Goal: Transaction & Acquisition: Purchase product/service

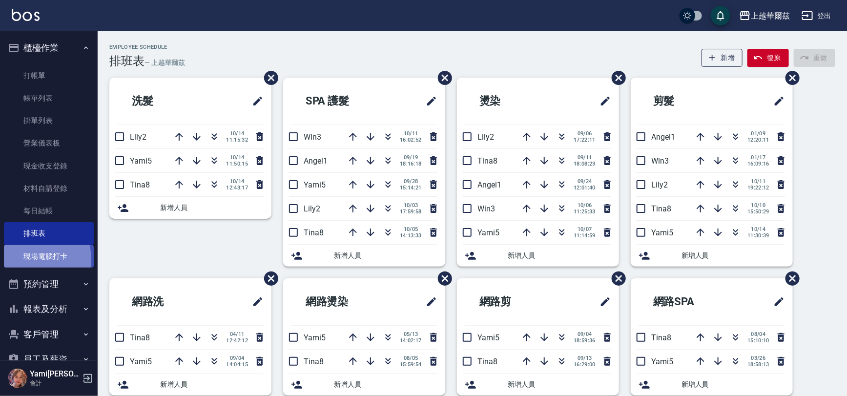
click at [33, 259] on link "現場電腦打卡" at bounding box center [49, 256] width 90 height 22
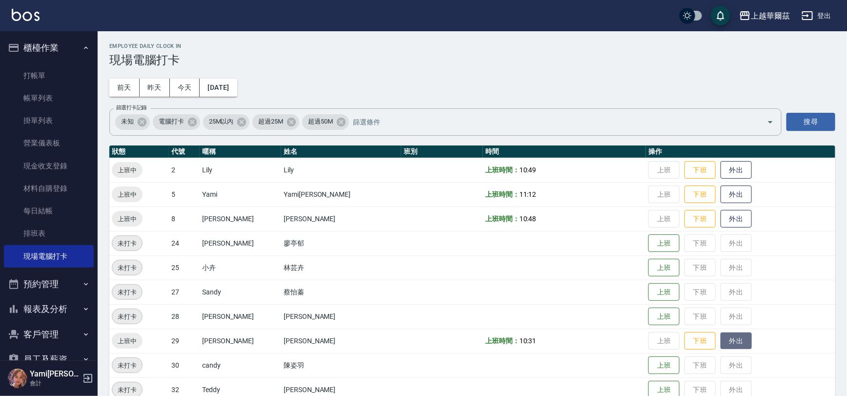
click at [721, 336] on button "外出" at bounding box center [736, 341] width 31 height 17
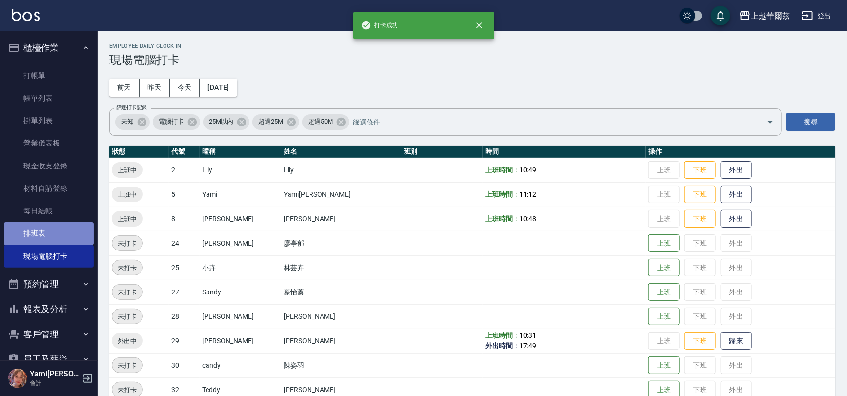
click at [60, 237] on link "排班表" at bounding box center [49, 233] width 90 height 22
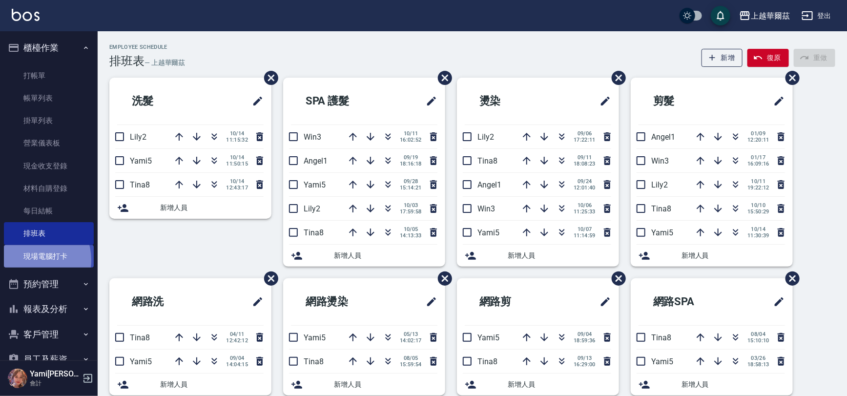
click at [34, 260] on link "現場電腦打卡" at bounding box center [49, 256] width 90 height 22
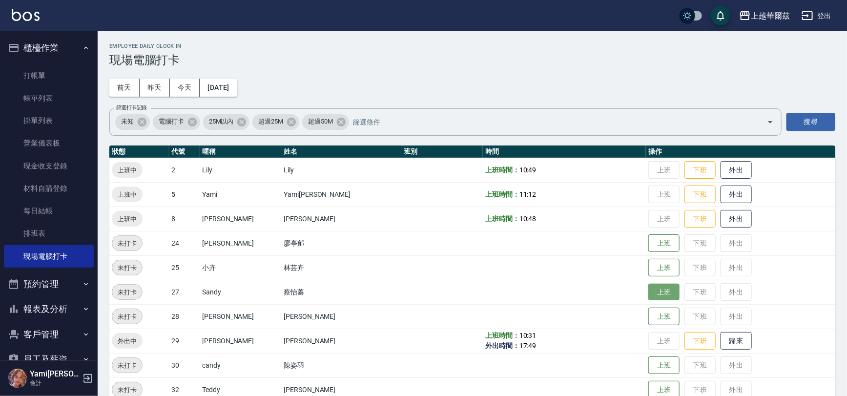
click at [649, 291] on button "上班" at bounding box center [664, 292] width 31 height 17
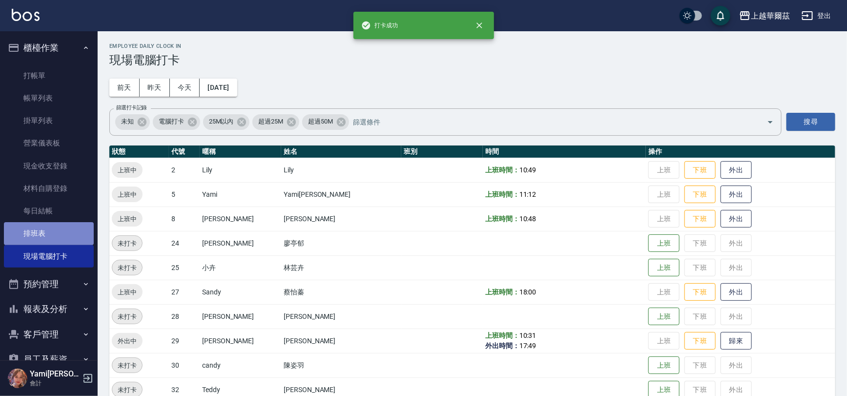
click at [53, 229] on link "排班表" at bounding box center [49, 233] width 90 height 22
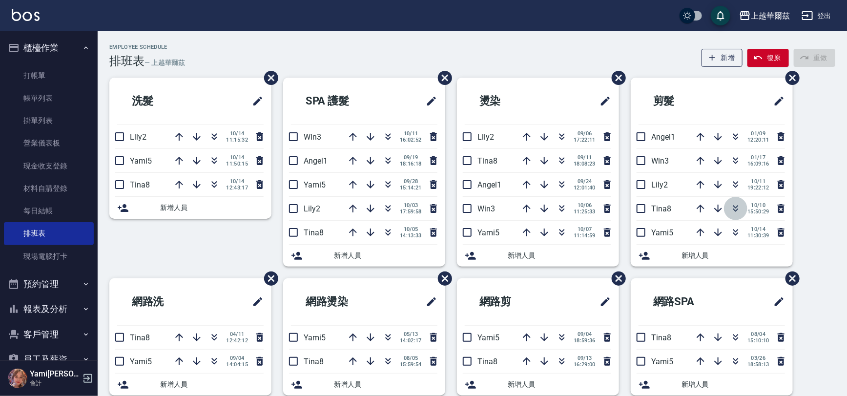
click at [731, 208] on icon "button" at bounding box center [736, 209] width 12 height 12
click at [53, 271] on ul "櫃檯作業 打帳單 帳單列表 掛單列表 營業儀表板 現金收支登錄 材料自購登錄 每日結帳 排班表 現場電腦打卡 預約管理 預約管理 單日預約紀錄 單週預約紀錄 …" at bounding box center [49, 203] width 90 height 345
click at [78, 246] on link "現場電腦打卡" at bounding box center [49, 256] width 90 height 22
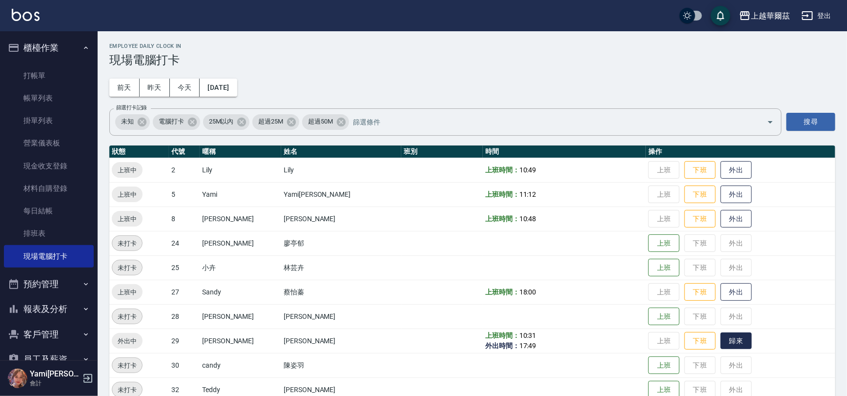
click at [721, 339] on button "歸來" at bounding box center [736, 341] width 31 height 17
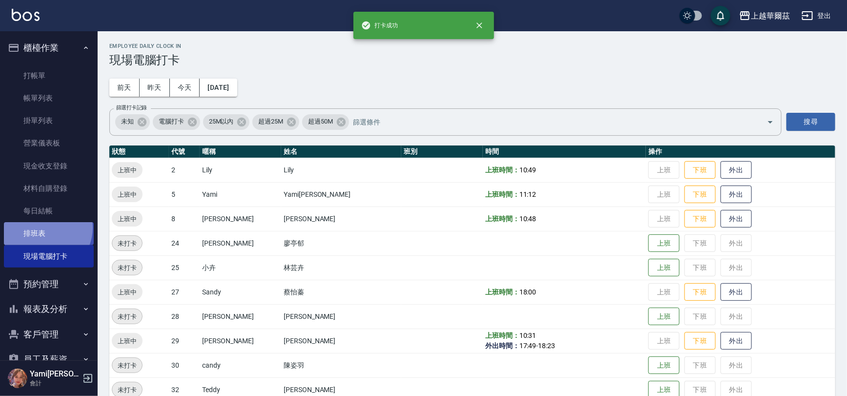
click at [43, 228] on link "排班表" at bounding box center [49, 233] width 90 height 22
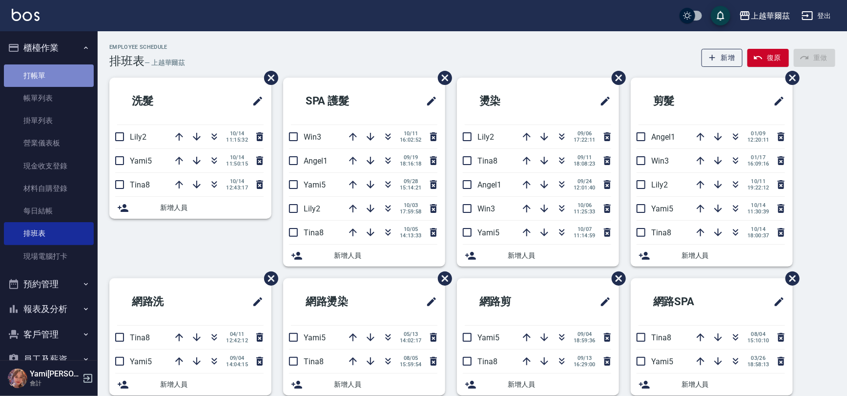
click at [68, 77] on link "打帳單" at bounding box center [49, 75] width 90 height 22
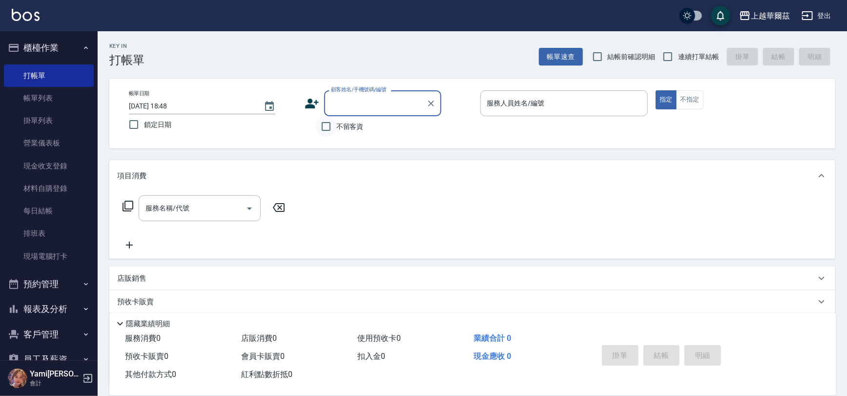
click at [325, 126] on input "不留客資" at bounding box center [326, 126] width 21 height 21
checkbox input "true"
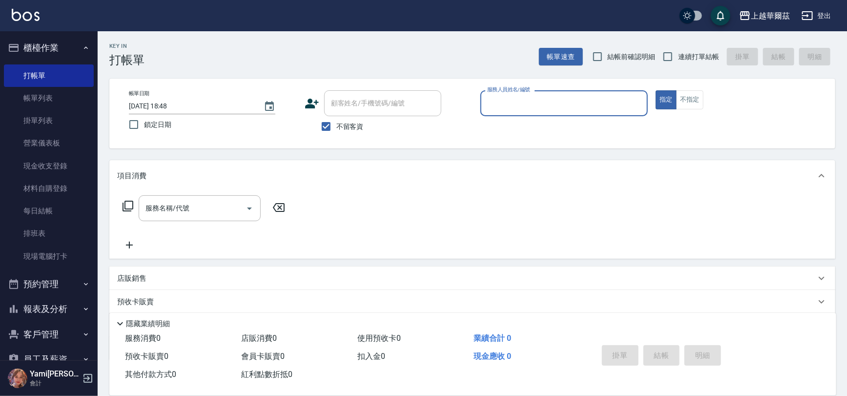
click at [499, 105] on input "服務人員姓名/編號" at bounding box center [564, 103] width 159 height 17
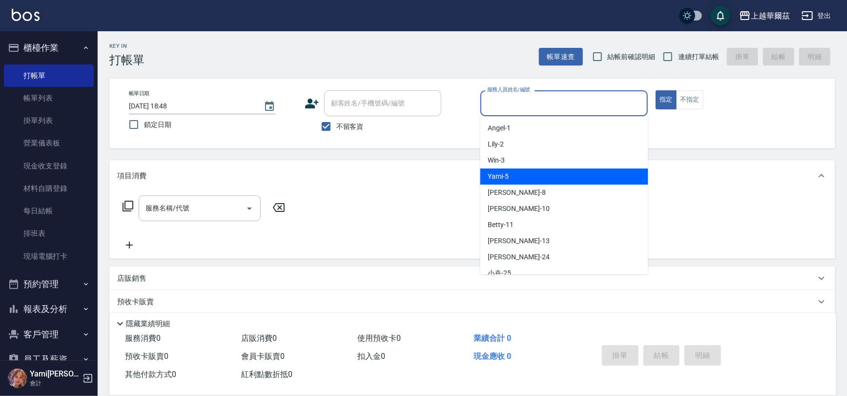
click at [502, 184] on div "Yami -5" at bounding box center [565, 176] width 168 height 16
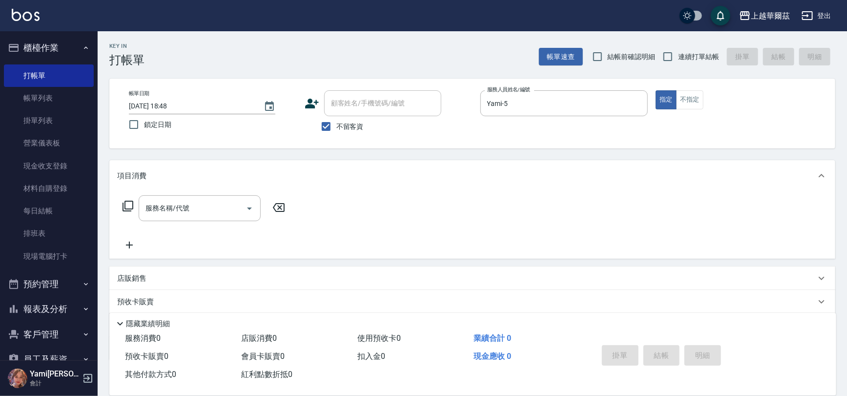
drag, startPoint x: 502, startPoint y: 184, endPoint x: 503, endPoint y: 190, distance: 6.5
click at [503, 190] on div "項目消費" at bounding box center [472, 175] width 726 height 31
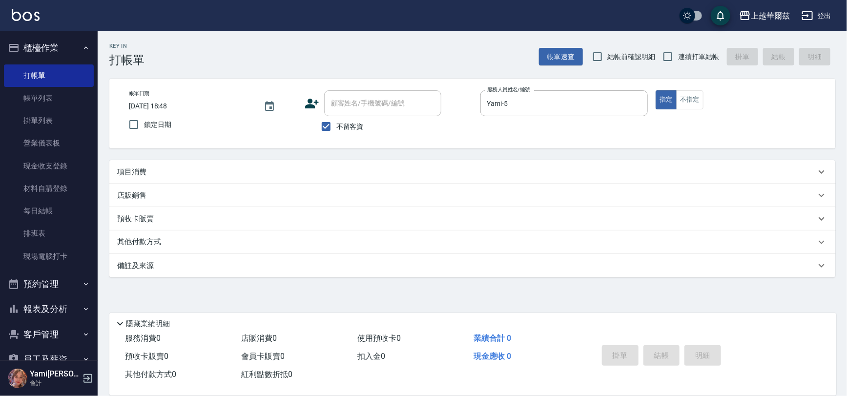
click at [503, 190] on div "項目消費 服務名稱/代號 服務名稱/代號 店販銷售 服務人員姓名/編號 服務人員姓名/編號 商品代號/名稱 商品代號/名稱 預收卡販賣 卡券名稱/代號 卡券名…" at bounding box center [472, 218] width 726 height 117
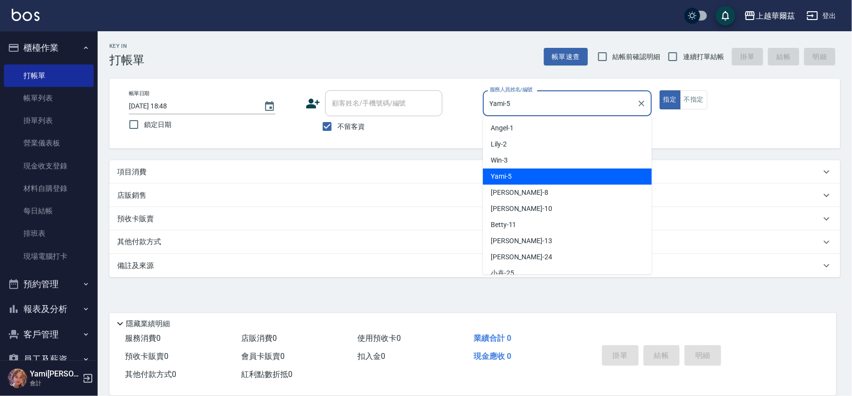
click at [505, 105] on input "Yami-5" at bounding box center [560, 103] width 146 height 17
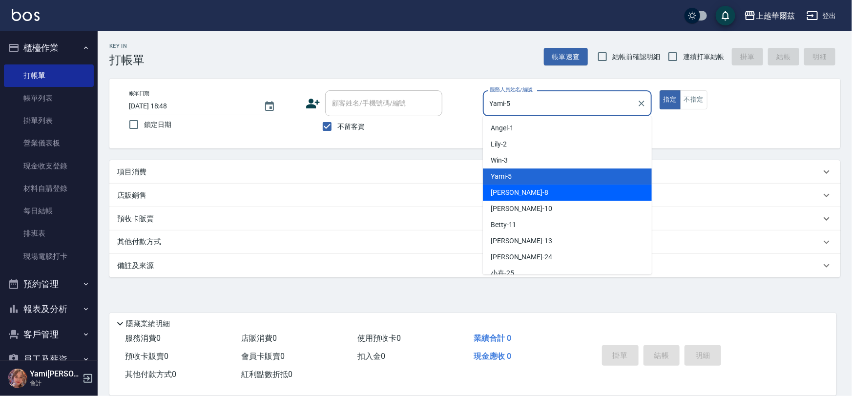
click at [509, 191] on div "[PERSON_NAME] -8" at bounding box center [567, 193] width 169 height 16
type input "[PERSON_NAME]-8"
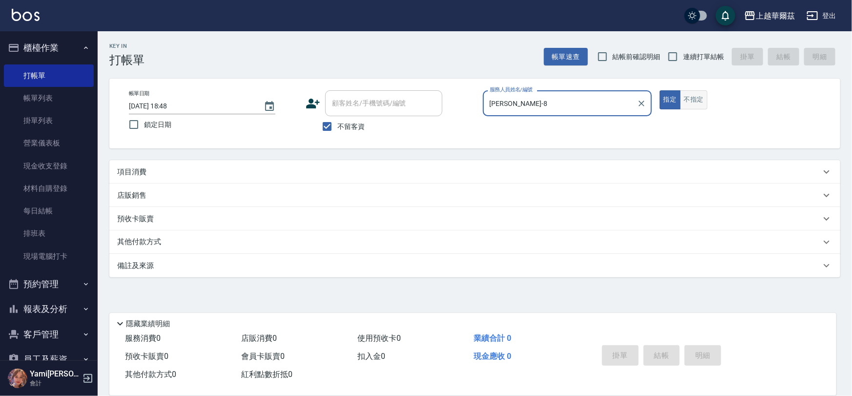
click at [687, 103] on button "不指定" at bounding box center [693, 99] width 27 height 19
click at [145, 163] on div "項目消費" at bounding box center [474, 171] width 731 height 23
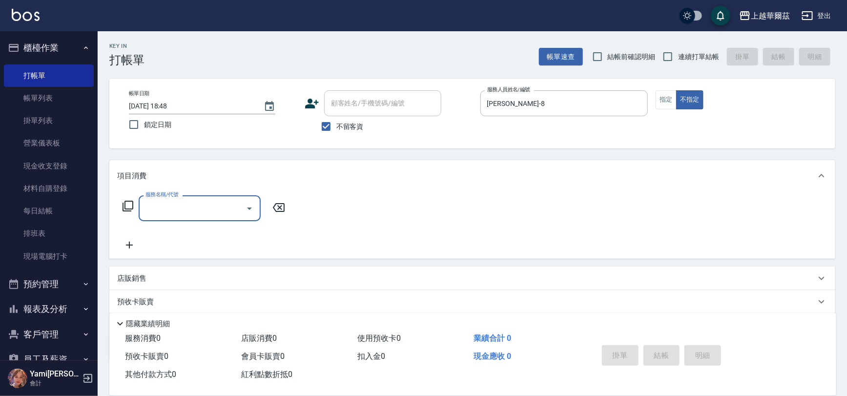
click at [174, 213] on input "服務名稱/代號" at bounding box center [192, 208] width 99 height 17
click at [201, 232] on span "髮原素[DATE] - [DATE]" at bounding box center [200, 233] width 122 height 16
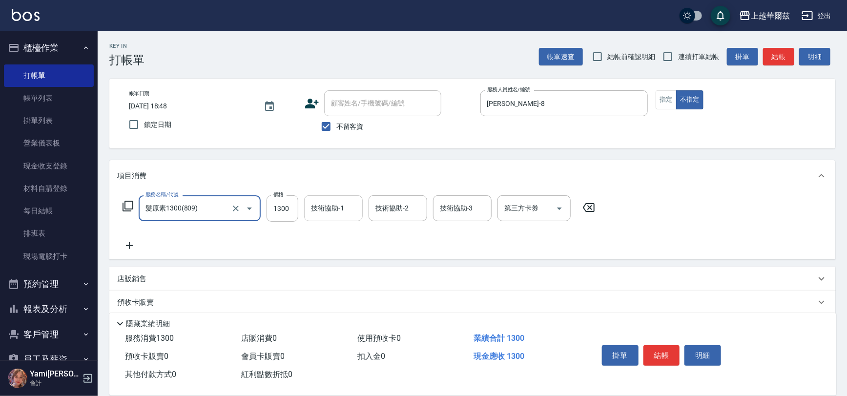
type input "髮原素1300(809)"
click at [327, 206] on div "技術協助-1 技術協助-1" at bounding box center [333, 208] width 59 height 26
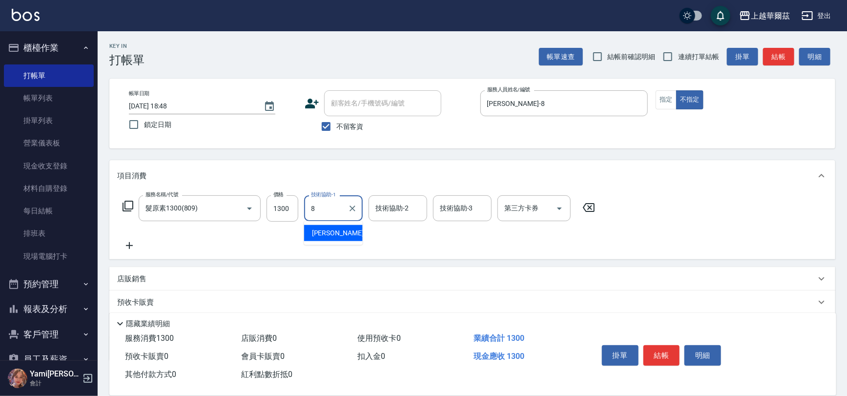
type input "[PERSON_NAME]-8"
click at [678, 55] on input "連續打單結帳" at bounding box center [668, 56] width 21 height 21
checkbox input "true"
click at [663, 358] on button "結帳" at bounding box center [662, 355] width 37 height 21
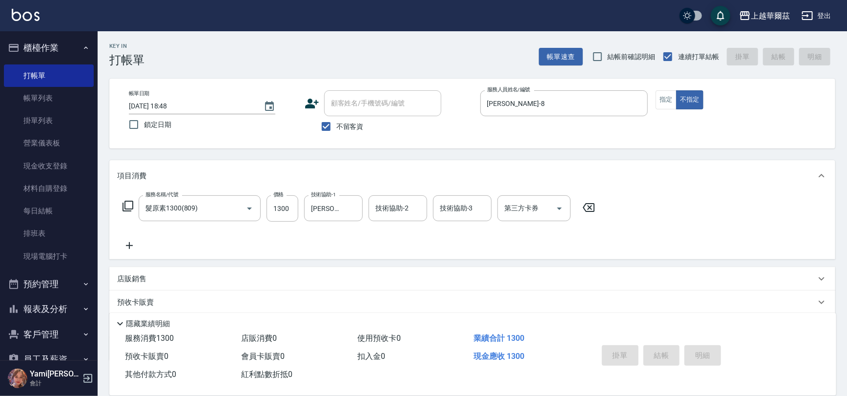
type input "[DATE] 18:49"
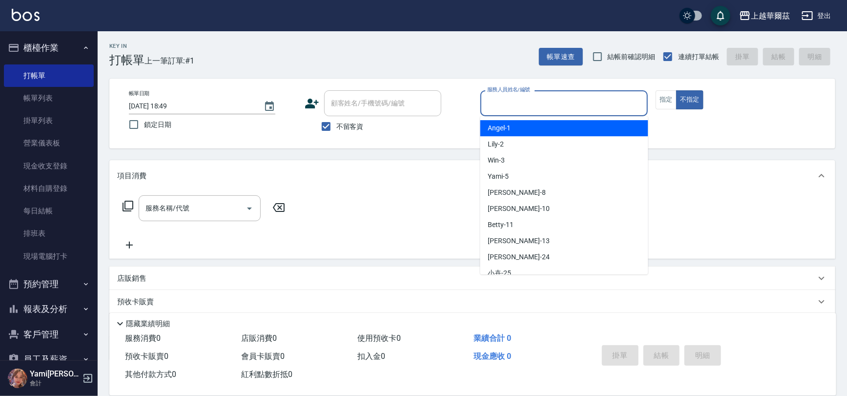
click at [517, 101] on input "服務人員姓名/編號" at bounding box center [564, 103] width 159 height 17
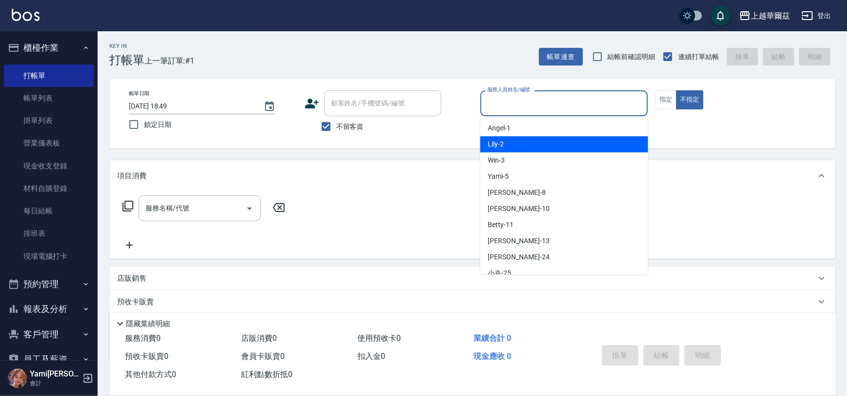
click at [523, 140] on div "Lily -2" at bounding box center [565, 144] width 168 height 16
type input "Lily-2"
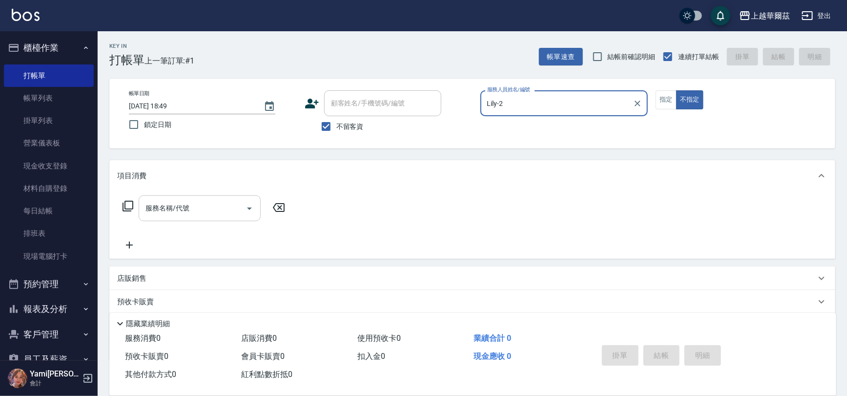
click at [199, 209] on input "服務名稱/代號" at bounding box center [192, 208] width 99 height 17
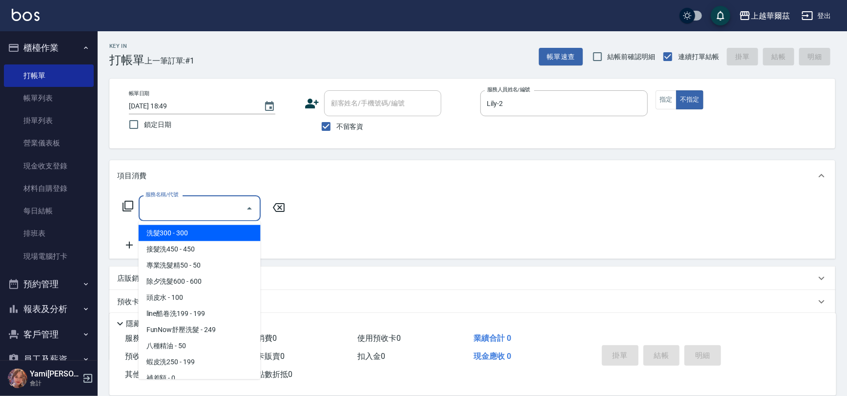
click at [210, 238] on span "洗髮300 - 300" at bounding box center [200, 233] width 122 height 16
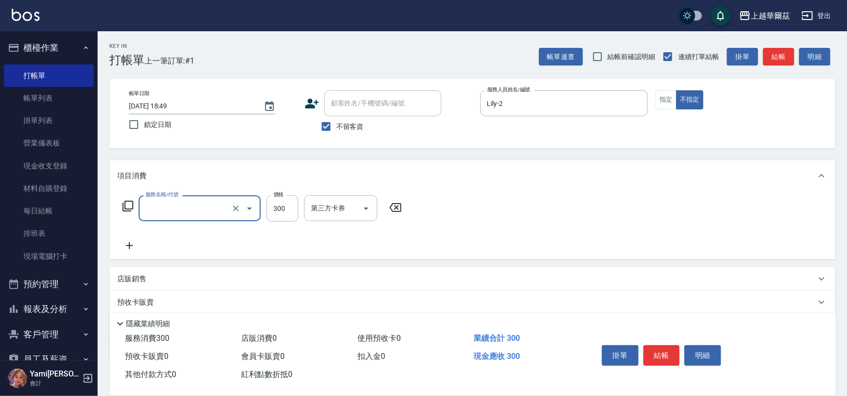
type input "洗髮300(101)"
click at [349, 204] on input "洗-1" at bounding box center [334, 208] width 50 height 17
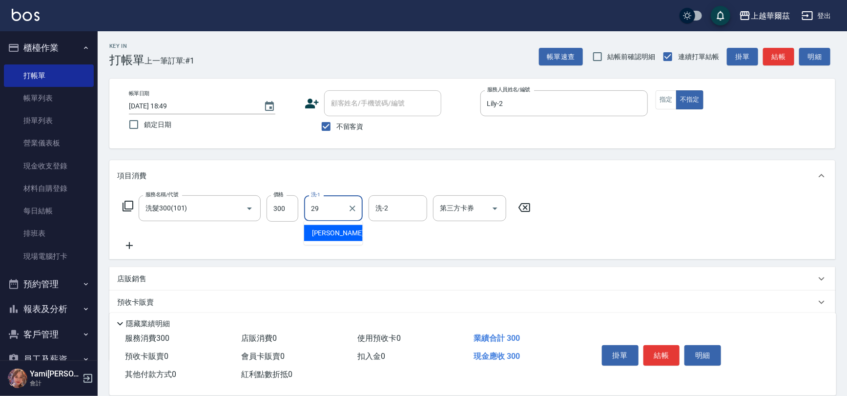
type input "[PERSON_NAME]-29"
click at [652, 354] on button "結帳" at bounding box center [662, 355] width 37 height 21
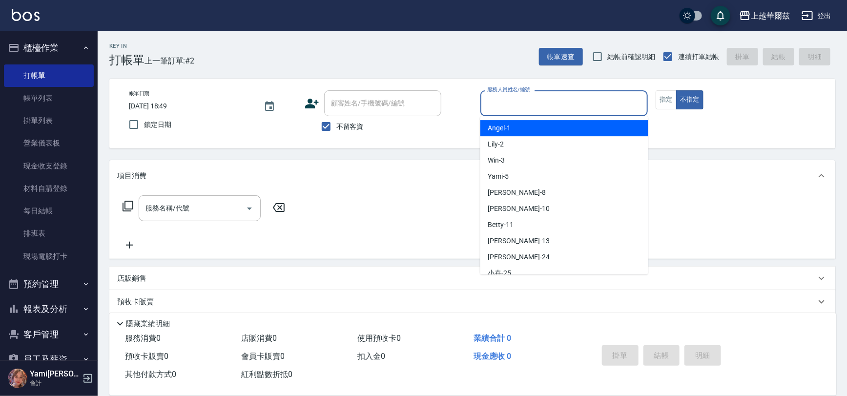
click at [505, 97] on input "服務人員姓名/編號" at bounding box center [564, 103] width 159 height 17
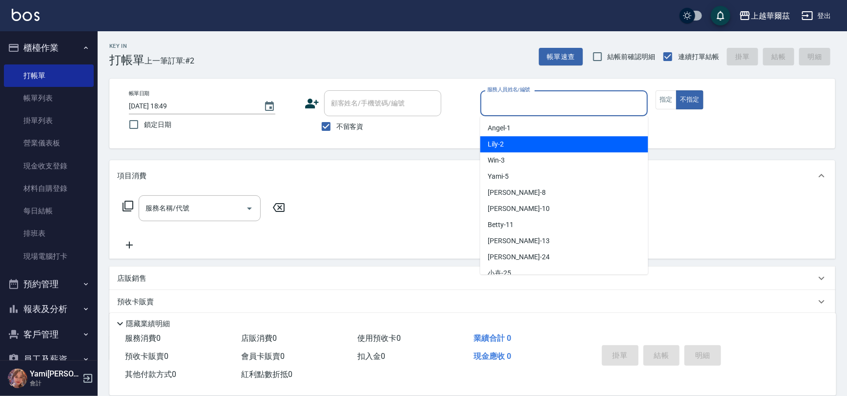
click at [518, 140] on div "Lily -2" at bounding box center [565, 144] width 168 height 16
type input "Lily-2"
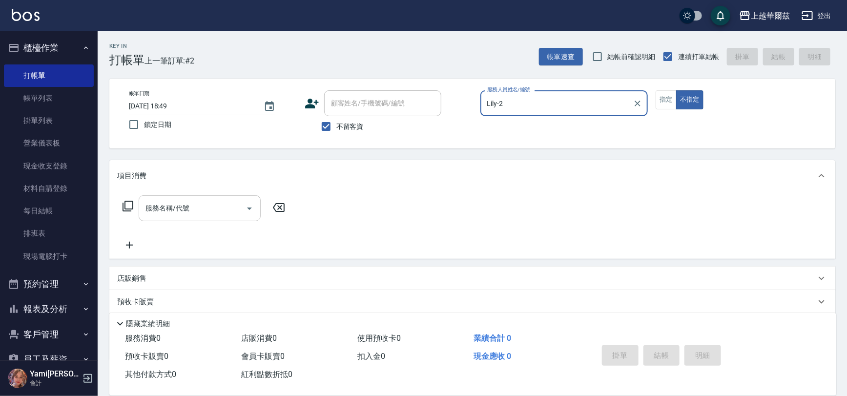
click at [194, 214] on input "服務名稱/代號" at bounding box center [192, 208] width 99 height 17
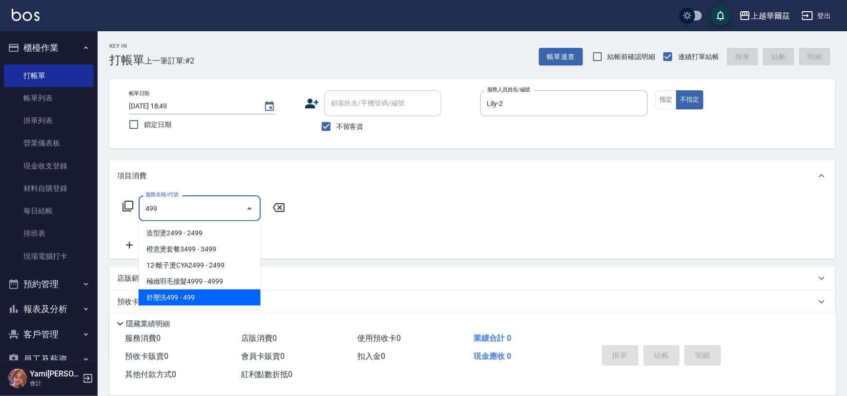
click at [196, 294] on span "舒壓洗499 - 499" at bounding box center [200, 298] width 122 height 16
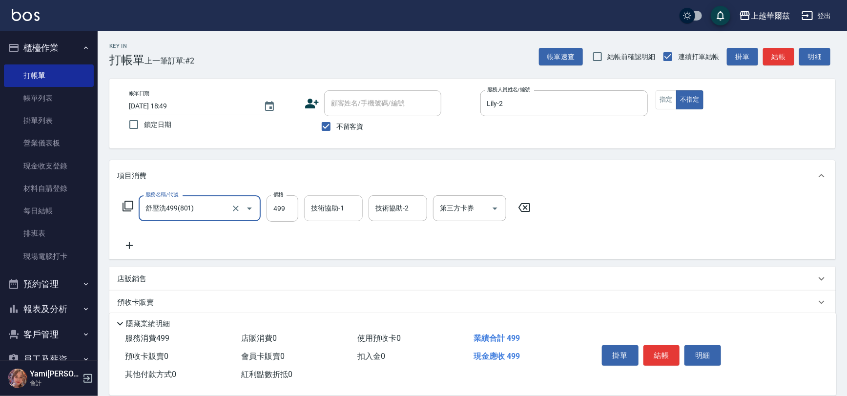
type input "舒壓洗499(801)"
click at [309, 210] on input "技術協助-1" at bounding box center [334, 208] width 50 height 17
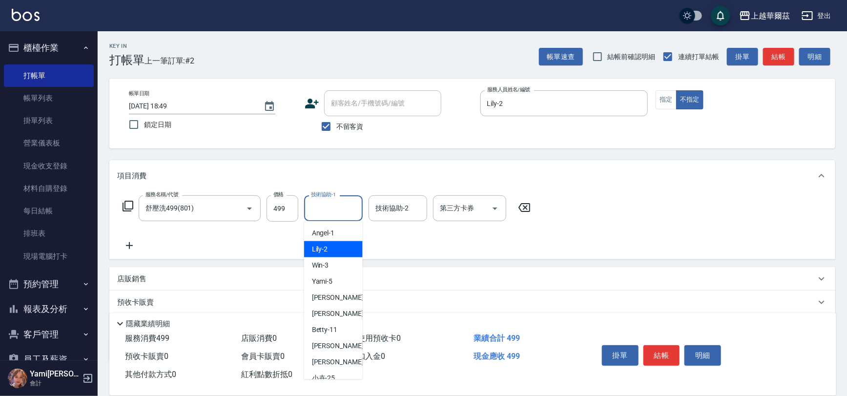
click at [323, 246] on span "Lily -2" at bounding box center [320, 249] width 16 height 10
type input "Lily-2"
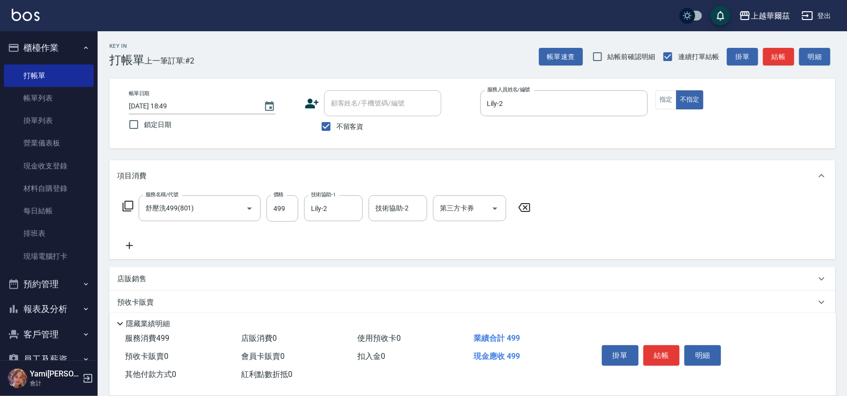
click at [134, 247] on icon at bounding box center [129, 246] width 24 height 12
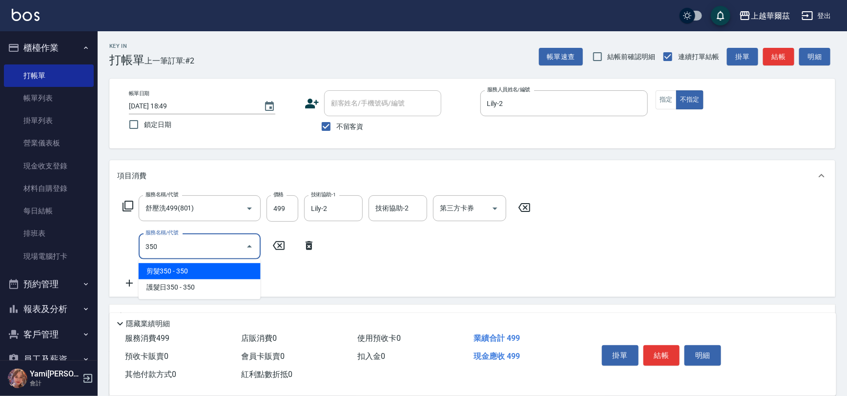
click at [159, 269] on span "剪髮350 - 350" at bounding box center [200, 271] width 122 height 16
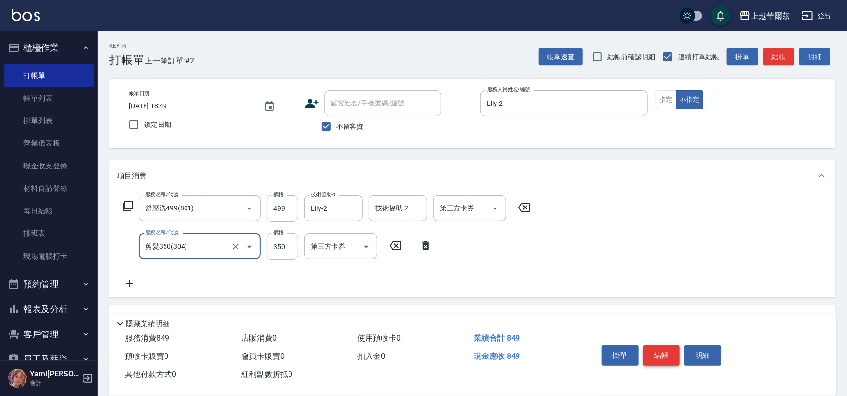
type input "剪髮350(304)"
click at [653, 355] on button "結帳" at bounding box center [662, 355] width 37 height 21
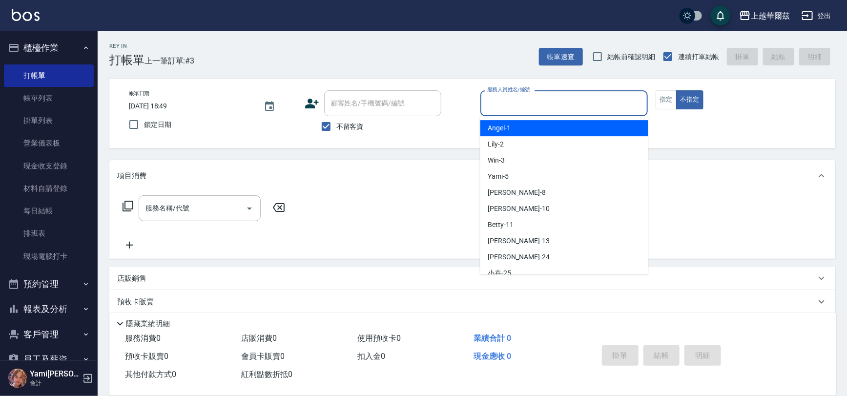
click at [523, 105] on input "服務人員姓名/編號" at bounding box center [564, 103] width 159 height 17
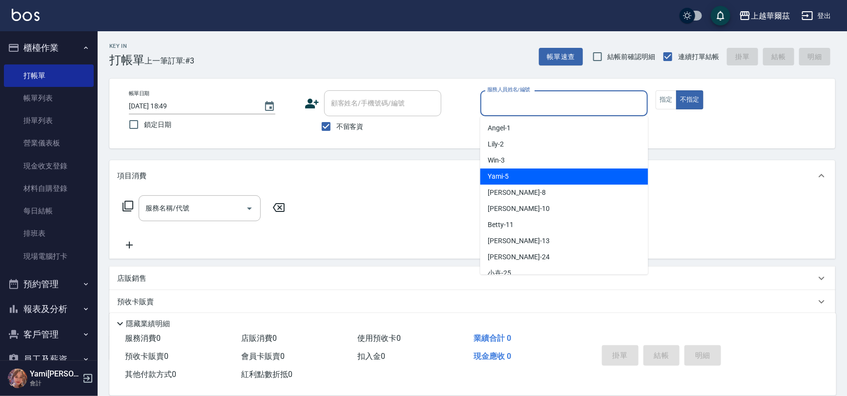
click at [530, 174] on div "Yami -5" at bounding box center [565, 176] width 168 height 16
type input "Yami-5"
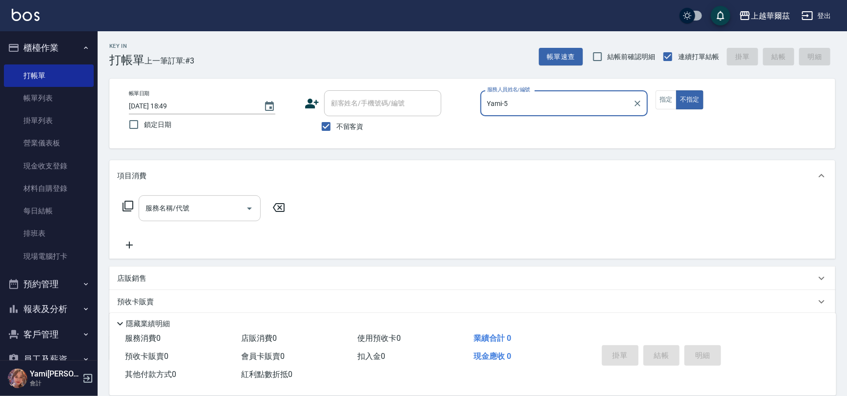
click at [176, 211] on div "服務名稱/代號 服務名稱/代號" at bounding box center [200, 208] width 122 height 26
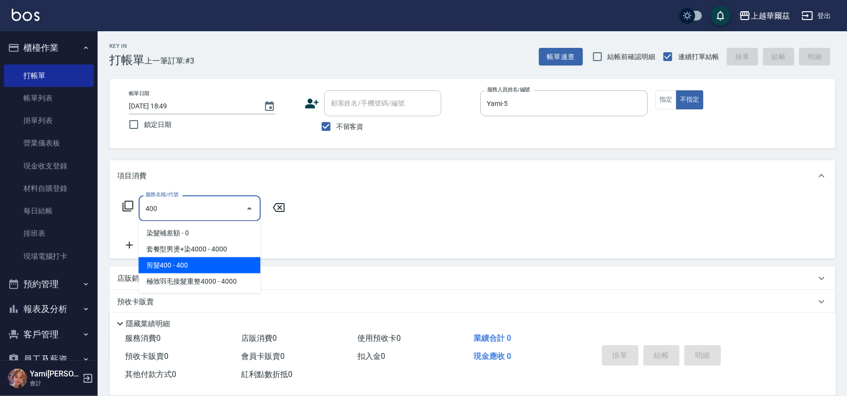
click at [160, 263] on span "剪髮400 - 400" at bounding box center [200, 265] width 122 height 16
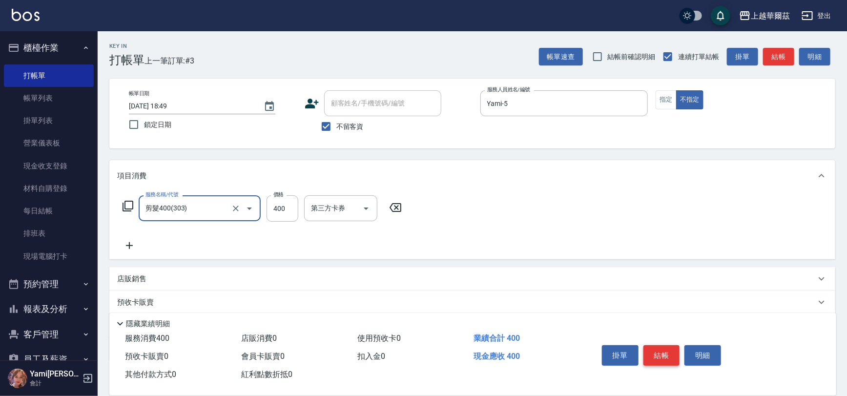
type input "剪髮400(303)"
click at [665, 351] on button "結帳" at bounding box center [662, 355] width 37 height 21
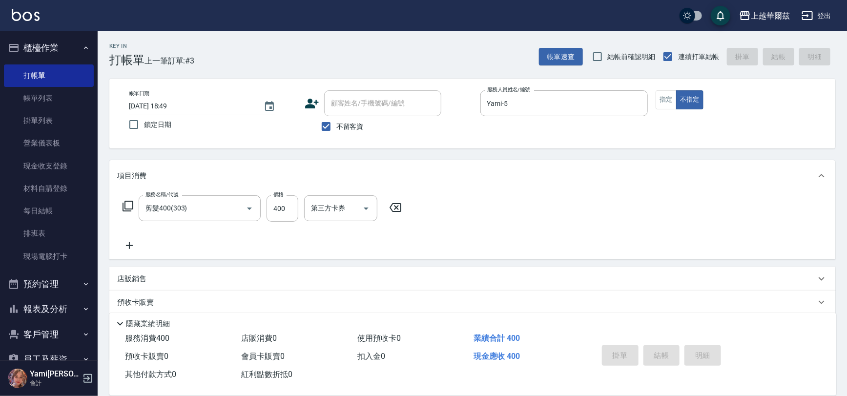
type input "[DATE] 18:50"
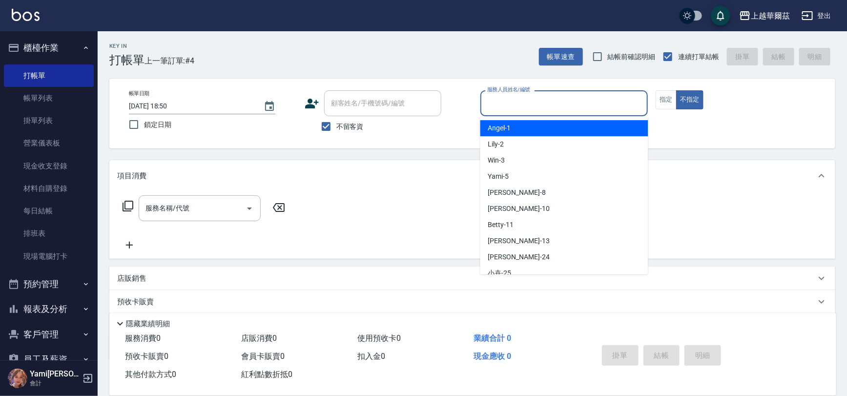
click at [507, 105] on input "服務人員姓名/編號" at bounding box center [564, 103] width 159 height 17
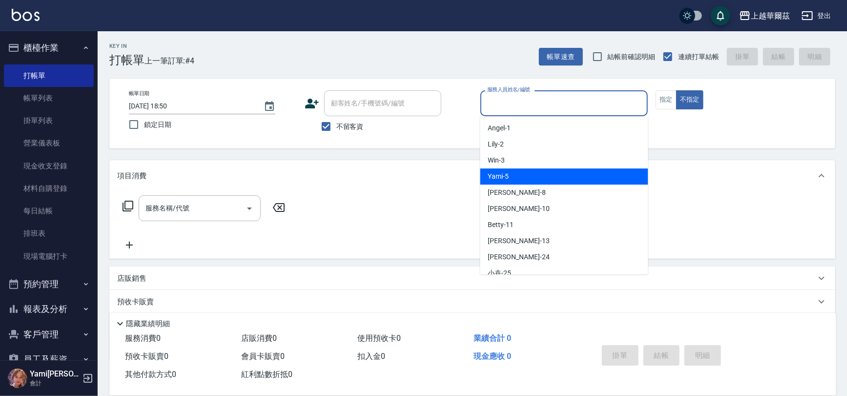
click at [519, 176] on div "Yami -5" at bounding box center [565, 176] width 168 height 16
type input "Yami-5"
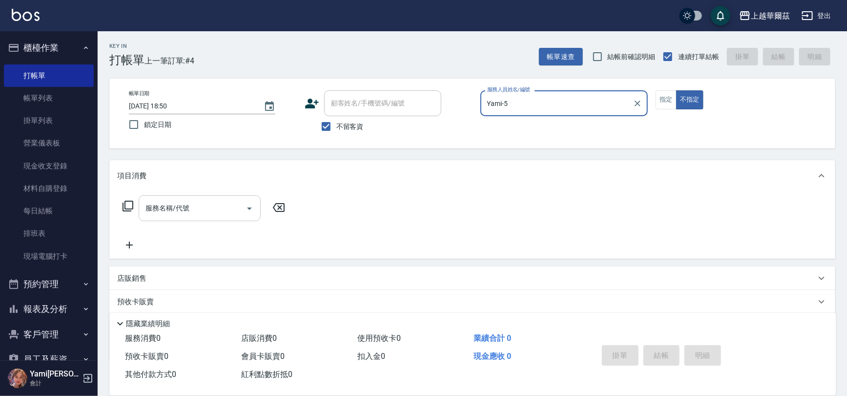
click at [181, 201] on input "服務名稱/代號" at bounding box center [192, 208] width 99 height 17
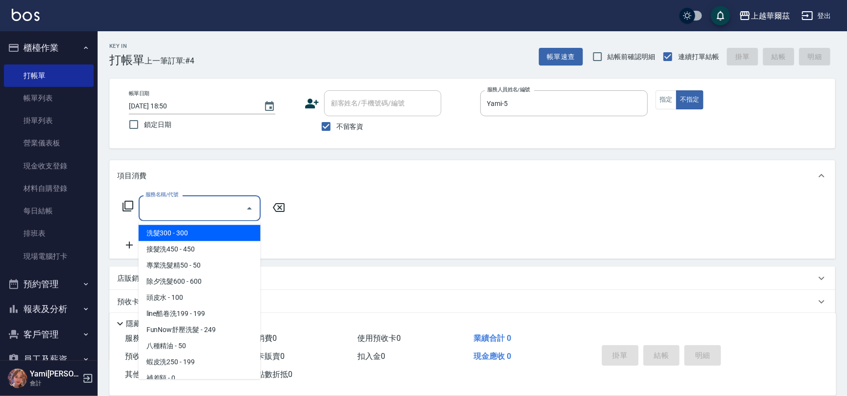
click at [190, 229] on span "洗髮300 - 300" at bounding box center [200, 233] width 122 height 16
type input "洗髮300(101)"
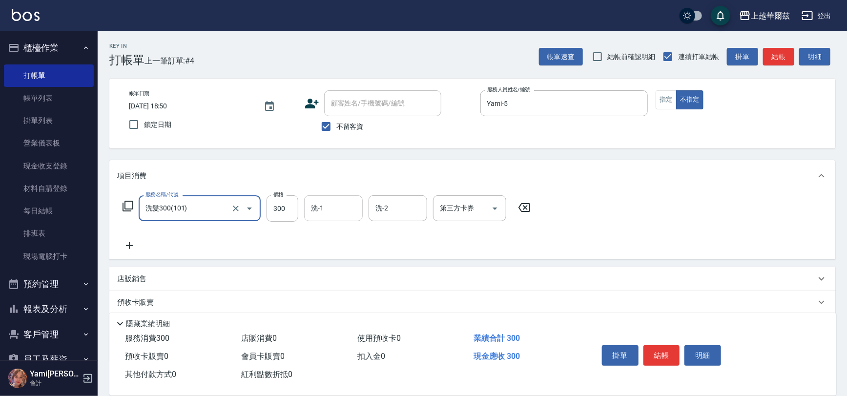
click at [332, 209] on input "洗-1" at bounding box center [334, 208] width 50 height 17
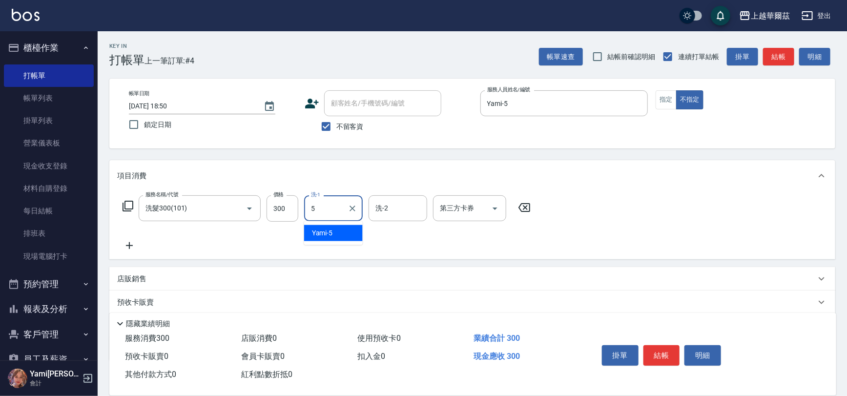
type input "Yami-5"
click at [253, 280] on div "店販銷售" at bounding box center [466, 279] width 699 height 10
type input "Yami-5"
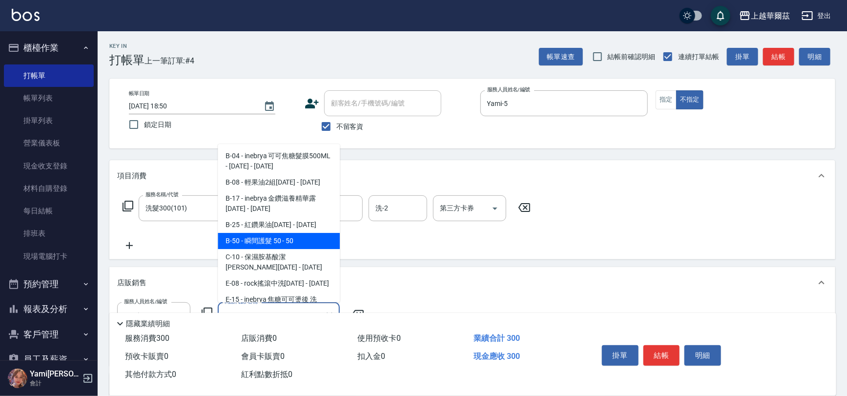
click at [273, 244] on span "B-50 - 瞬間護髮 50 - 50" at bounding box center [279, 241] width 122 height 16
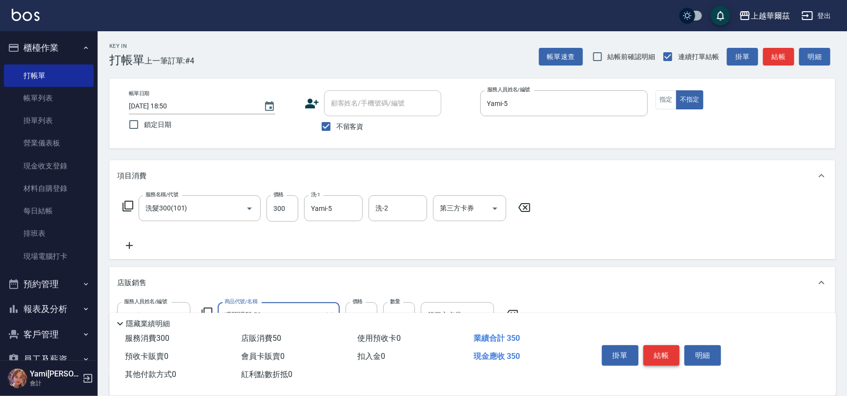
type input "瞬間護髮 50"
click at [667, 353] on button "結帳" at bounding box center [662, 355] width 37 height 21
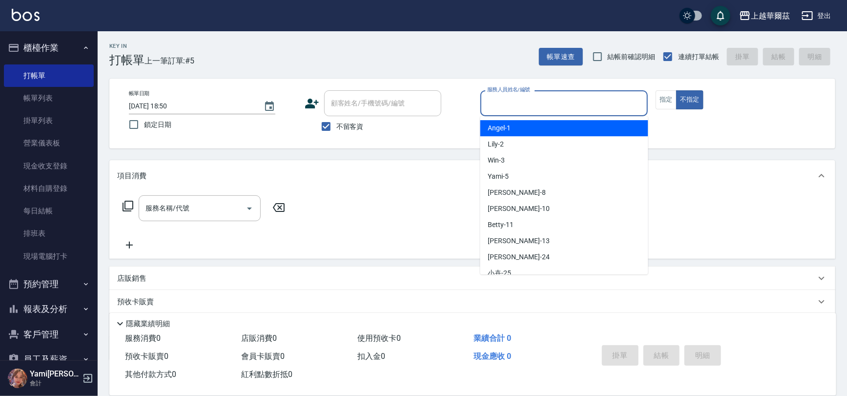
click at [515, 104] on input "服務人員姓名/編號" at bounding box center [564, 103] width 159 height 17
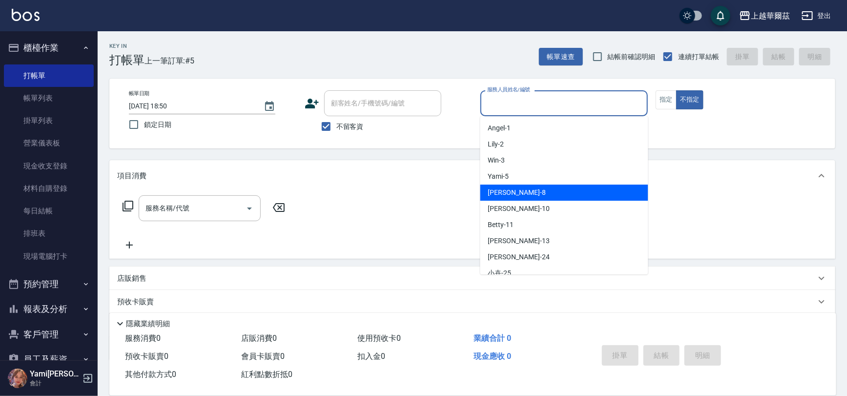
click at [515, 188] on div "[PERSON_NAME] -8" at bounding box center [565, 193] width 168 height 16
type input "[PERSON_NAME]-8"
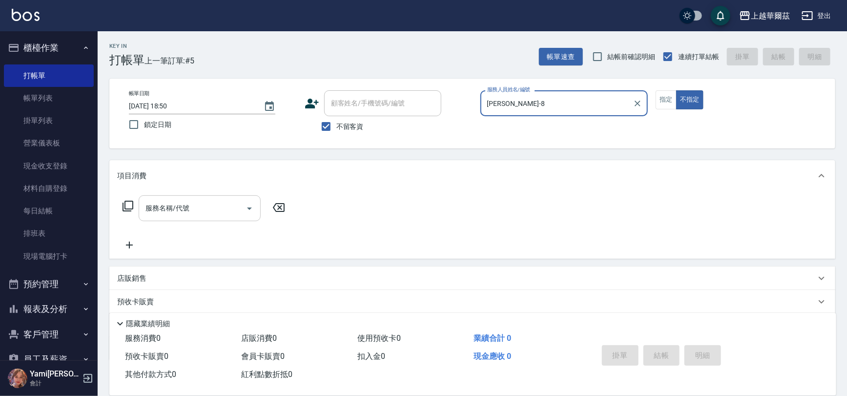
click at [201, 211] on input "服務名稱/代號" at bounding box center [192, 208] width 99 height 17
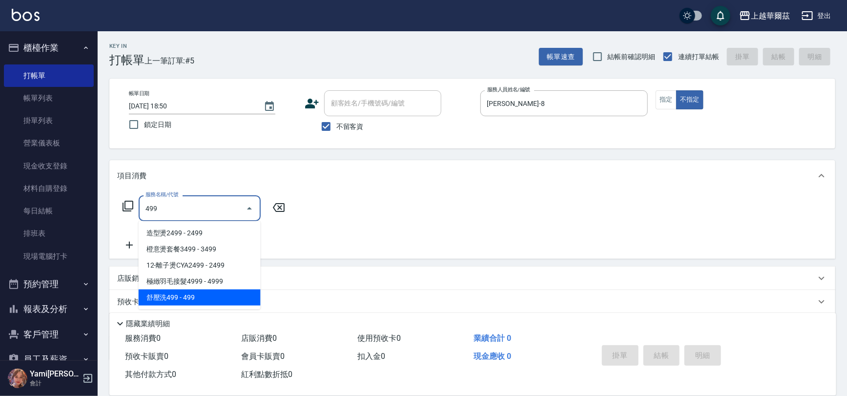
click at [187, 294] on span "舒壓洗499 - 499" at bounding box center [200, 298] width 122 height 16
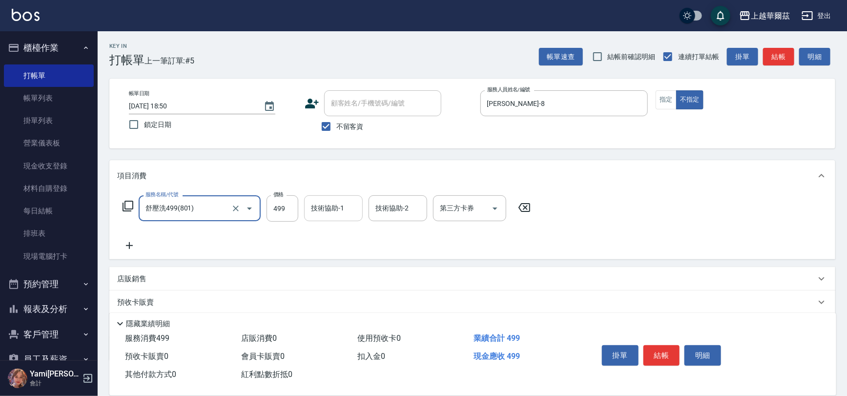
type input "舒壓洗499(801)"
click at [327, 210] on div "技術協助-1 技術協助-1" at bounding box center [333, 208] width 59 height 26
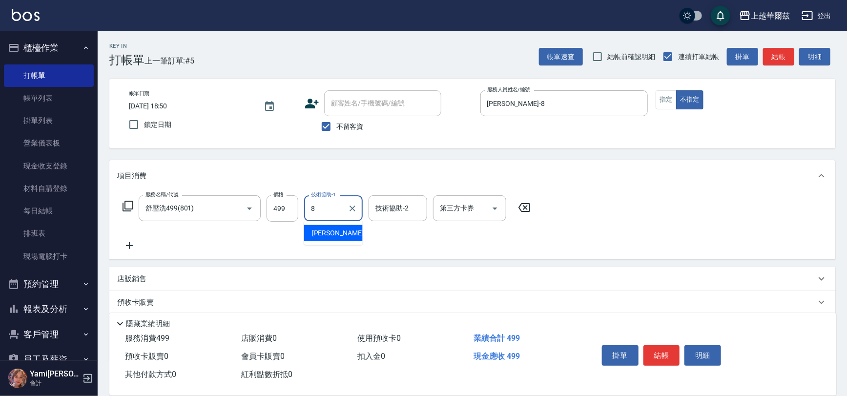
type input "[PERSON_NAME]-8"
click at [122, 239] on div "服務名稱/代號 舒壓洗499(801) 服務名稱/代號 價格 499 價格 技術協助-1 [PERSON_NAME]-8 技術協助-1 技術協助-2 技術協助…" at bounding box center [326, 223] width 419 height 56
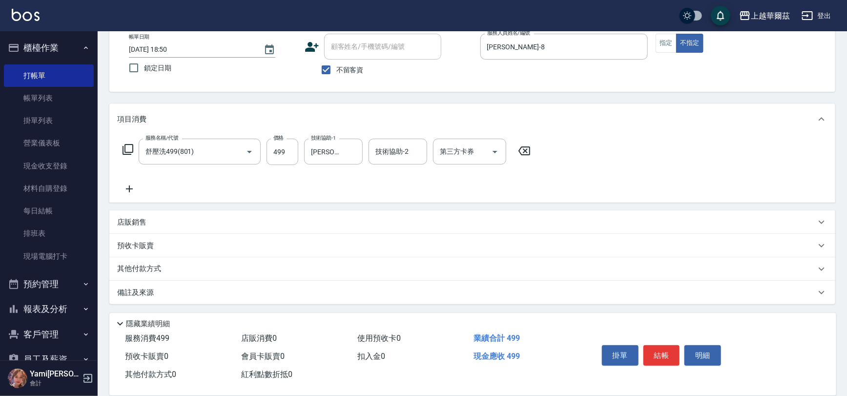
click at [130, 188] on icon at bounding box center [129, 189] width 24 height 12
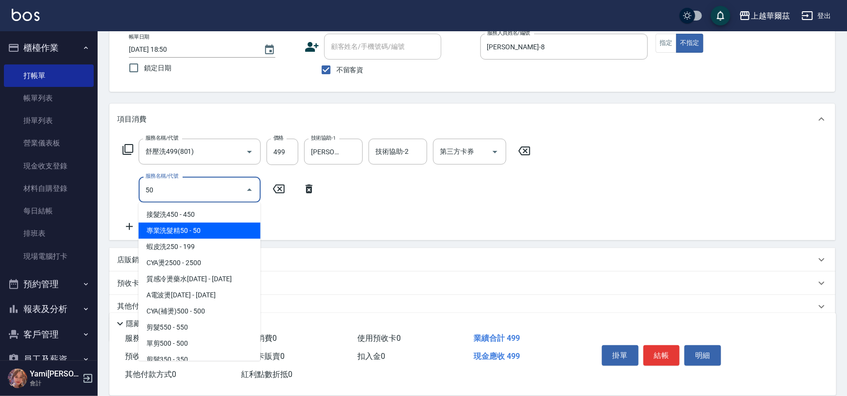
click at [209, 229] on span "專業洗髮精50 - 50" at bounding box center [200, 231] width 122 height 16
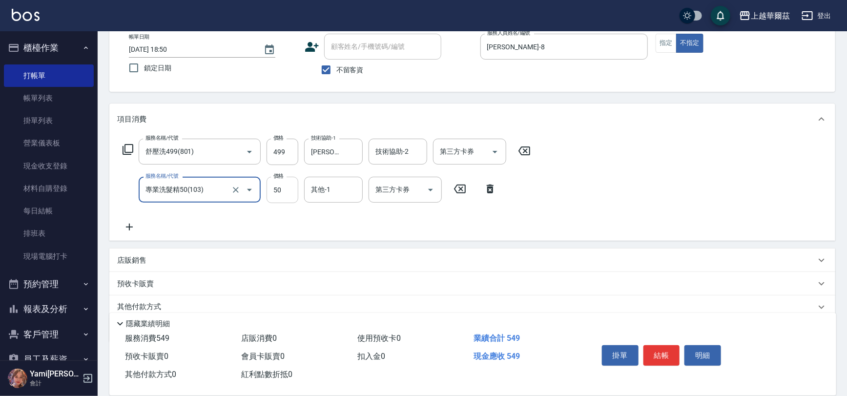
type input "專業洗髮精50(103)"
click at [288, 192] on input "50" at bounding box center [283, 190] width 32 height 26
type input "100"
click at [319, 232] on div "服務名稱/代號 舒壓洗499(801) 服務名稱/代號 價格 499 價格 技術協助-1 [PERSON_NAME]-8 技術協助-1 技術協助-2 技術協助…" at bounding box center [326, 186] width 419 height 94
click at [664, 355] on button "結帳" at bounding box center [662, 355] width 37 height 21
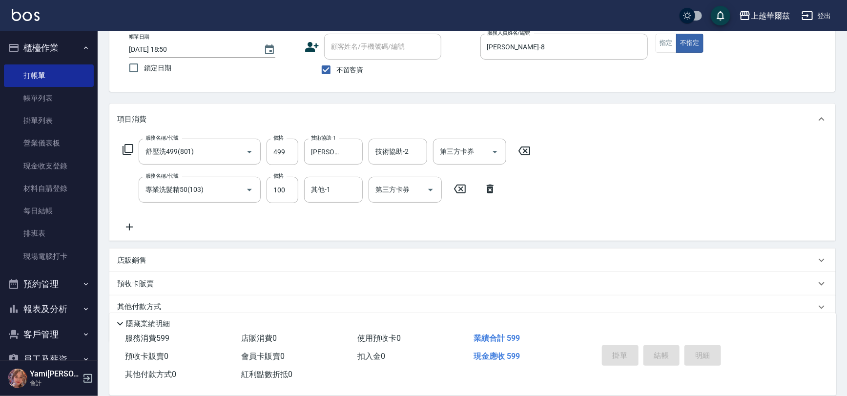
type input "[DATE] 18:51"
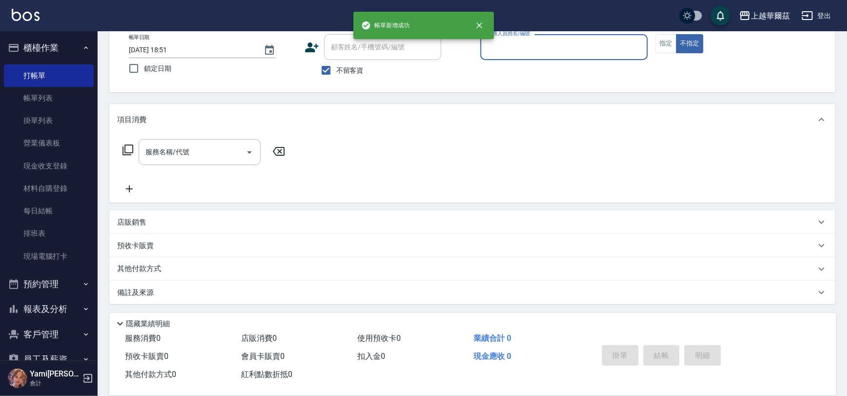
scroll to position [56, 0]
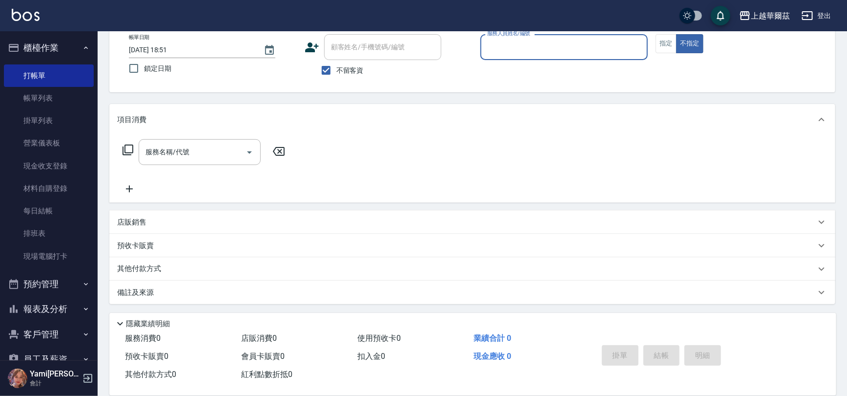
click at [490, 37] on div "服務人員姓名/編號 服務人員姓名/編號" at bounding box center [565, 47] width 168 height 26
click at [498, 49] on input "服務人員姓名/編號" at bounding box center [564, 47] width 159 height 17
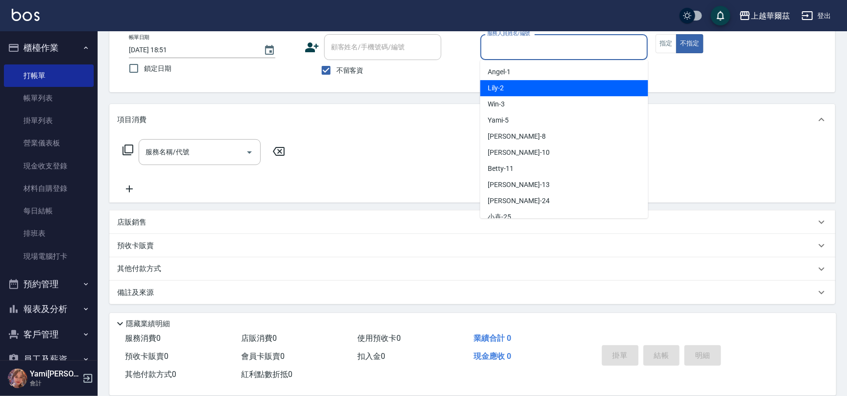
click at [502, 82] on div "Lily -2" at bounding box center [565, 88] width 168 height 16
type input "Lily-2"
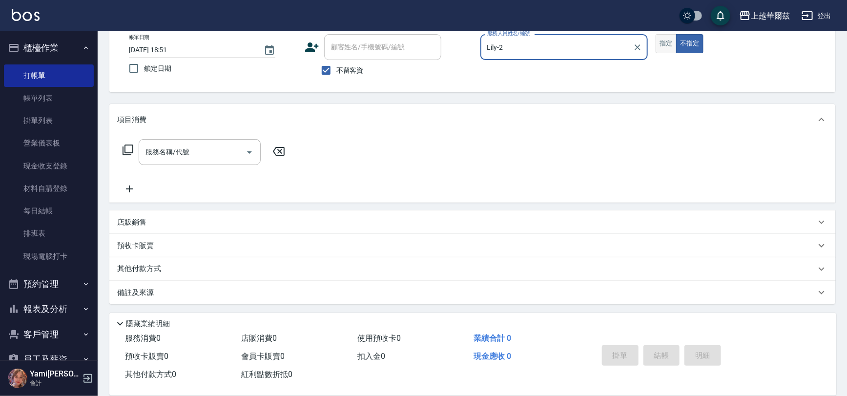
click at [675, 44] on button "指定" at bounding box center [666, 43] width 21 height 19
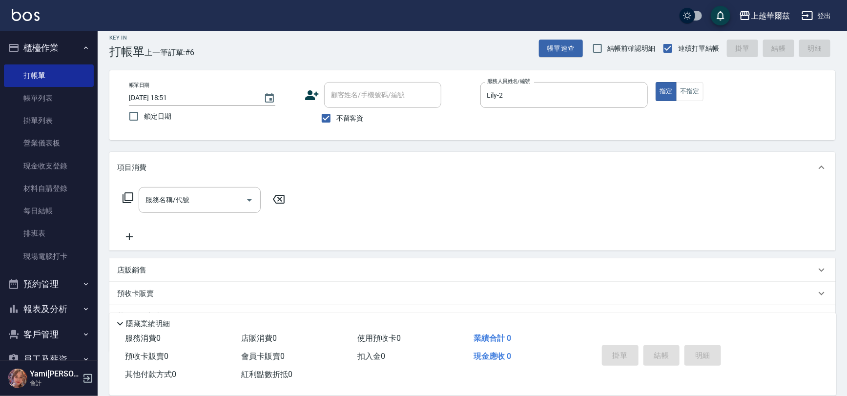
scroll to position [0, 0]
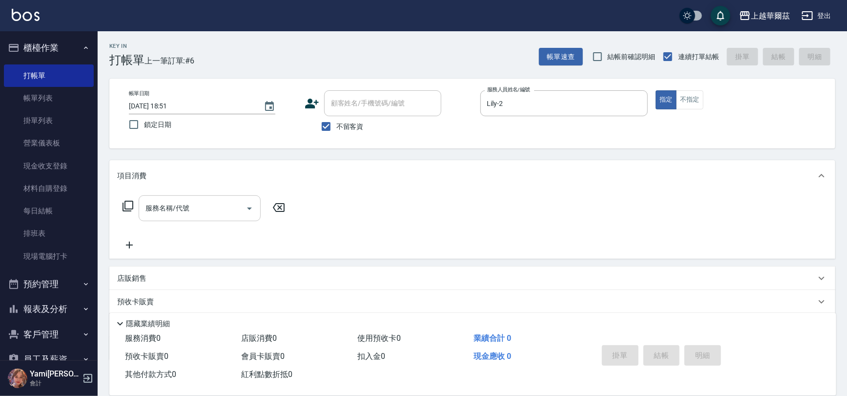
click at [168, 209] on div "服務名稱/代號 服務名稱/代號" at bounding box center [200, 208] width 122 height 26
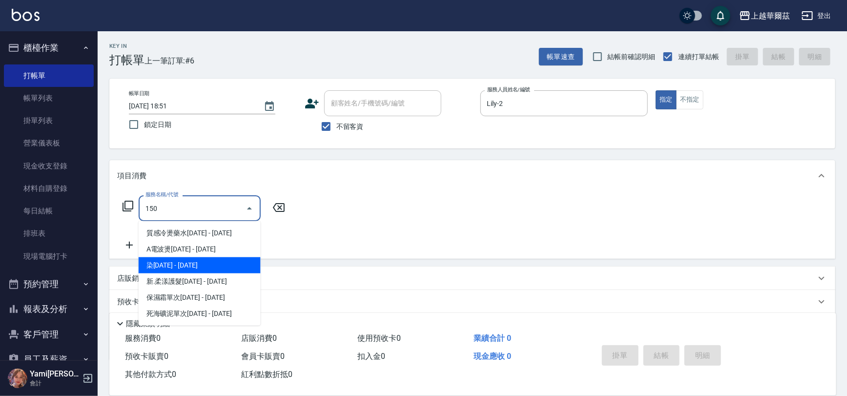
click at [169, 265] on span "染[DATE] - [DATE]" at bounding box center [200, 265] width 122 height 16
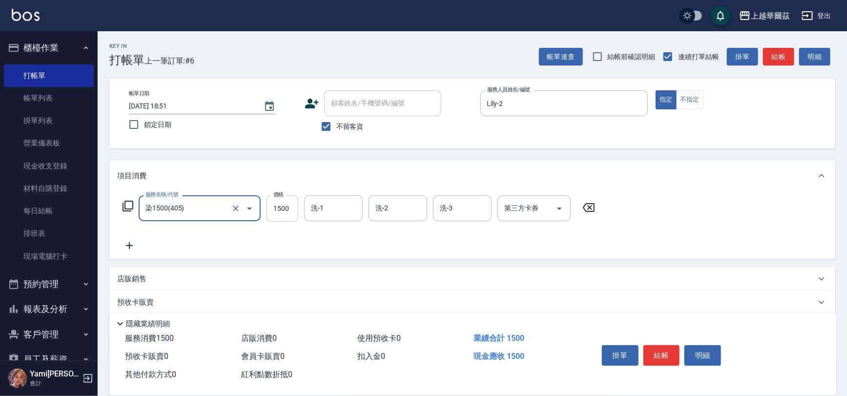
type input "染1500(405)"
click at [286, 215] on input "1500" at bounding box center [283, 208] width 32 height 26
type input "3300"
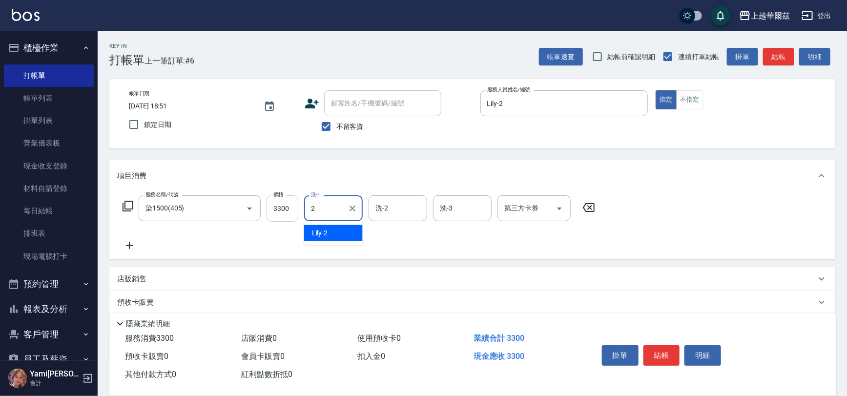
type input "Lily-2"
click at [664, 357] on button "結帳" at bounding box center [662, 355] width 37 height 21
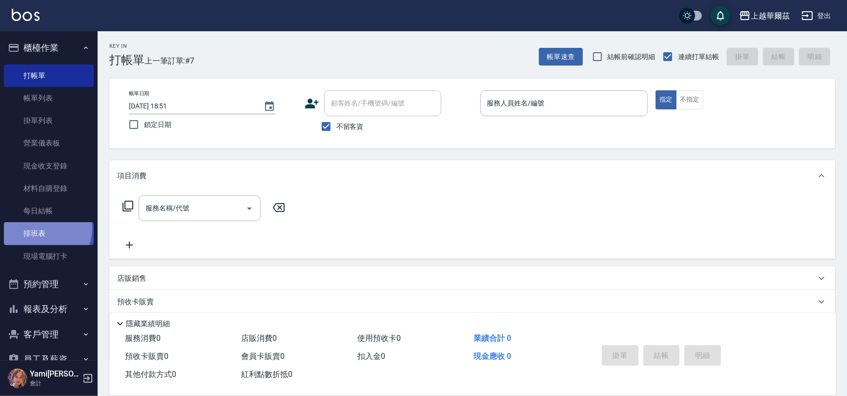
click at [41, 228] on link "排班表" at bounding box center [49, 233] width 90 height 22
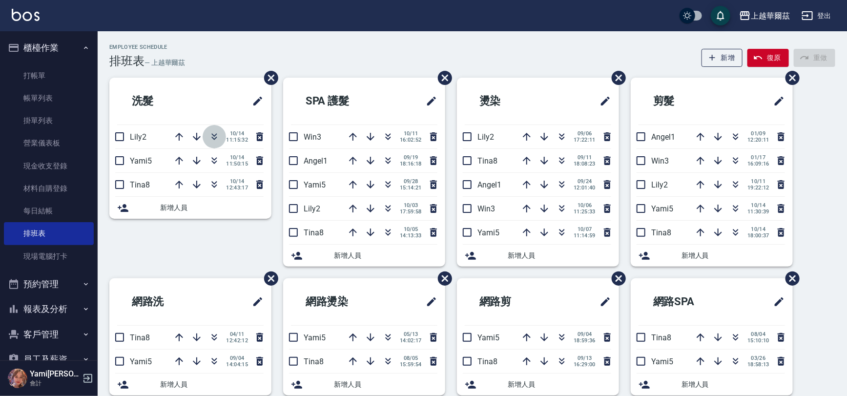
click at [218, 130] on button "button" at bounding box center [214, 136] width 23 height 23
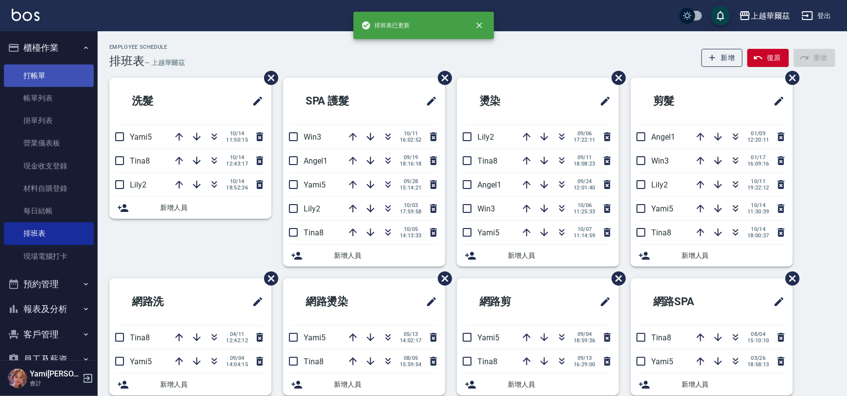
click at [44, 68] on link "打帳單" at bounding box center [49, 75] width 90 height 22
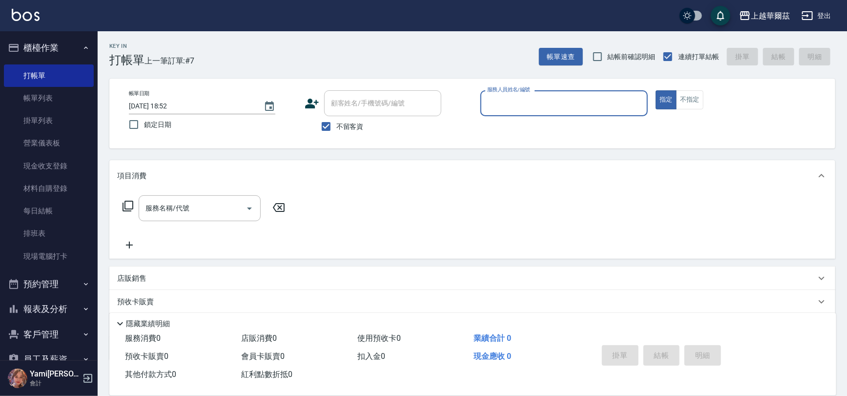
click at [519, 110] on input "服務人員姓名/編號" at bounding box center [564, 103] width 159 height 17
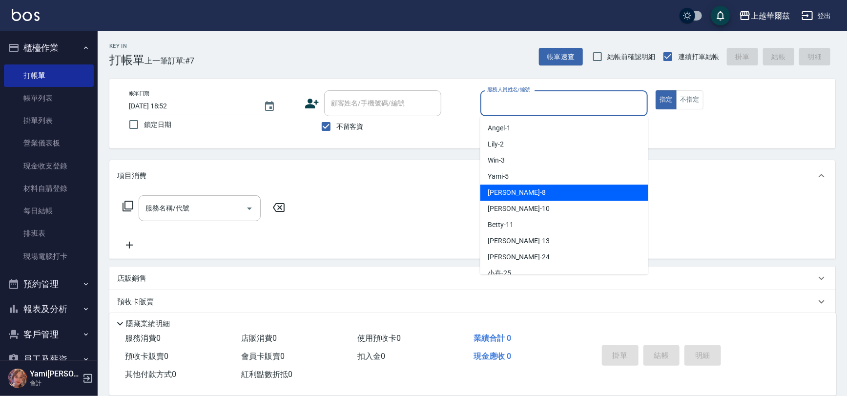
click at [498, 199] on div "[PERSON_NAME] -8" at bounding box center [565, 193] width 168 height 16
type input "[PERSON_NAME]-8"
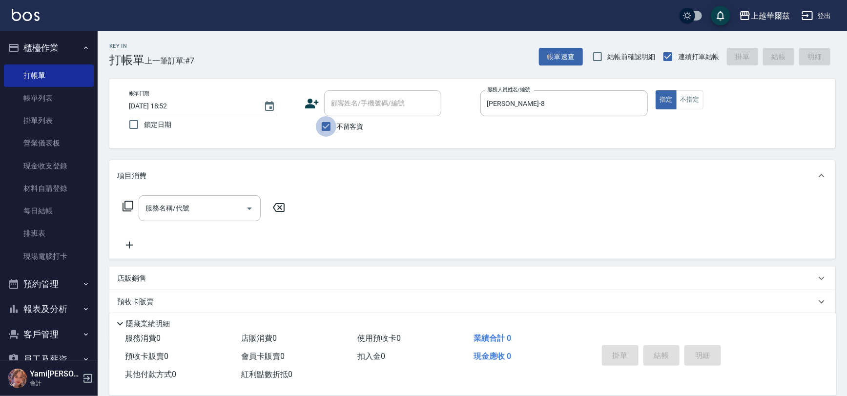
click at [328, 127] on input "不留客資" at bounding box center [326, 126] width 21 height 21
click at [328, 126] on input "不留客資" at bounding box center [326, 126] width 21 height 21
checkbox input "true"
click at [186, 203] on div "服務名稱/代號 服務名稱/代號" at bounding box center [200, 208] width 122 height 26
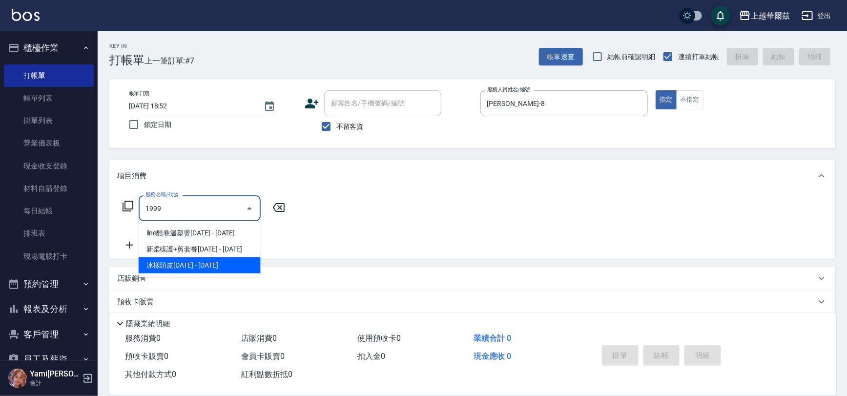
click at [181, 269] on span "冰樣頭皮[DATE] - [DATE]" at bounding box center [200, 265] width 122 height 16
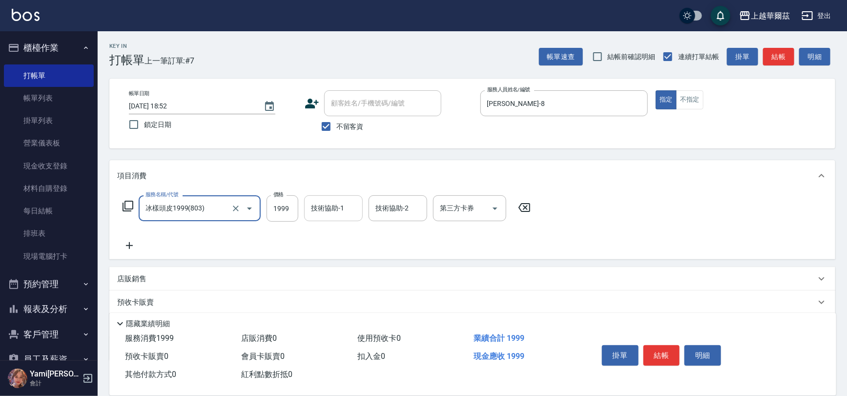
type input "冰樣頭皮1999(803)"
click at [318, 209] on div "技術協助-1 技術協助-1" at bounding box center [333, 208] width 59 height 26
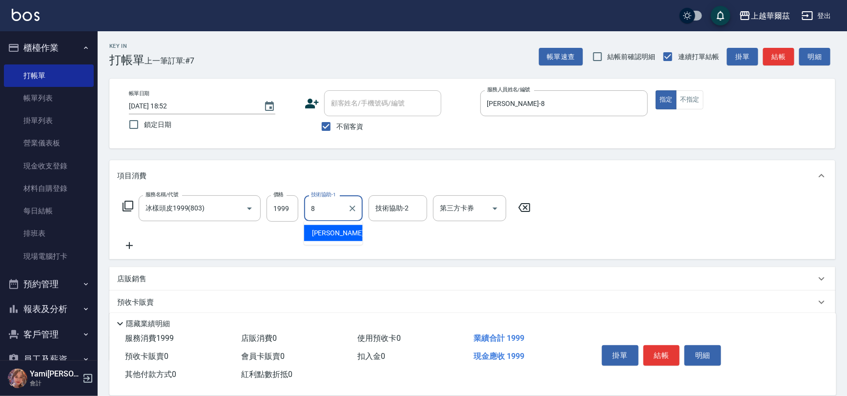
type input "[PERSON_NAME]-8"
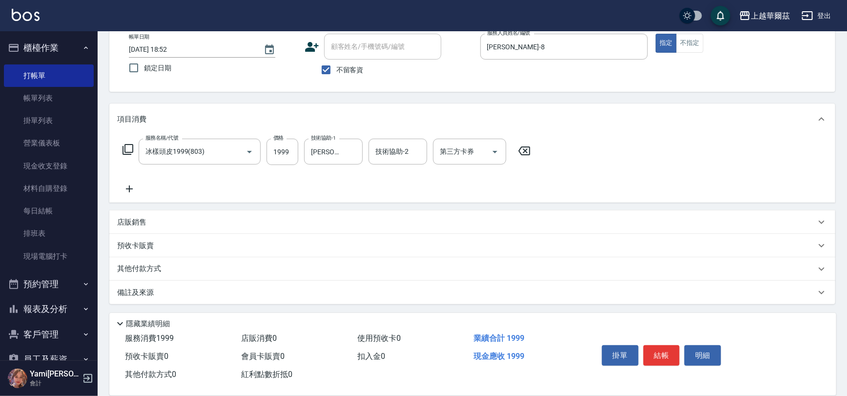
click at [197, 271] on div "其他付款方式" at bounding box center [466, 269] width 699 height 11
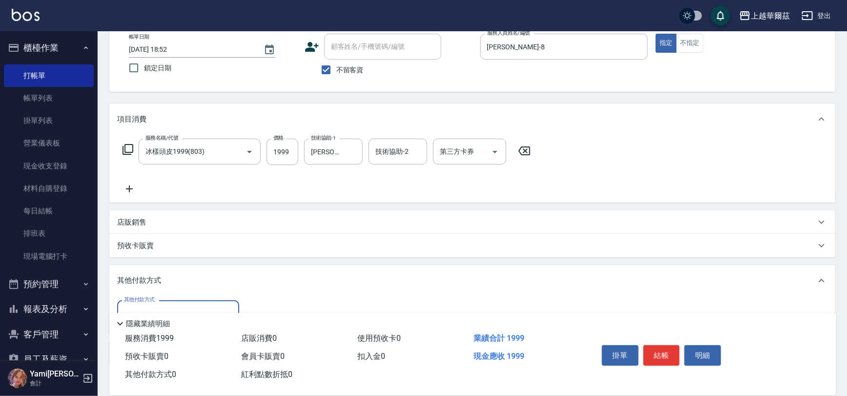
scroll to position [0, 0]
click at [168, 303] on div "其他付款方式" at bounding box center [178, 313] width 122 height 26
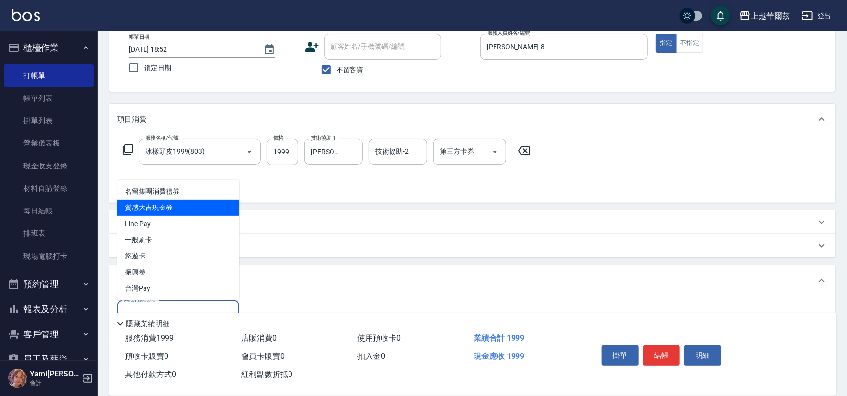
click at [153, 212] on span "質感大吉現金券" at bounding box center [178, 208] width 122 height 16
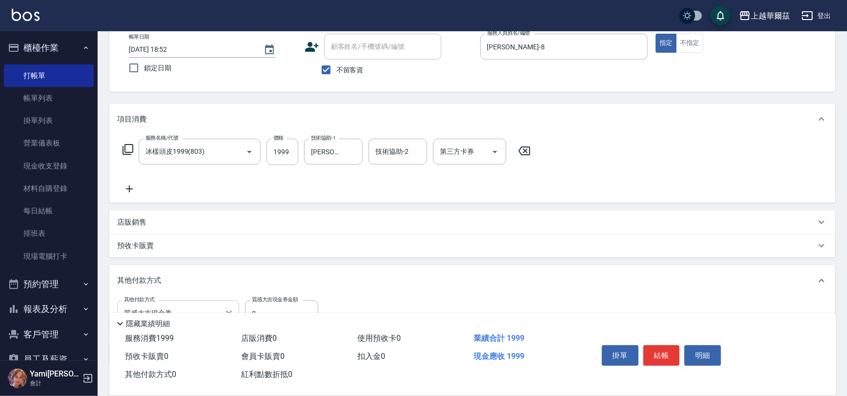
click at [156, 300] on div "其他付款方式 質感大吉現金券 其他付款方式 質感大吉現金券金額 0 質感大吉現金券金額" at bounding box center [472, 315] width 726 height 38
click at [156, 306] on input "質感大吉現金券" at bounding box center [171, 313] width 99 height 17
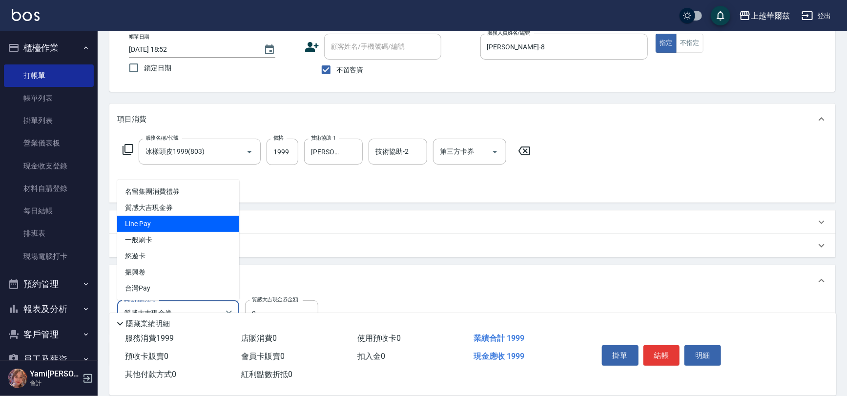
click at [166, 216] on span "Line Pay" at bounding box center [178, 224] width 122 height 16
type input "Line Pay"
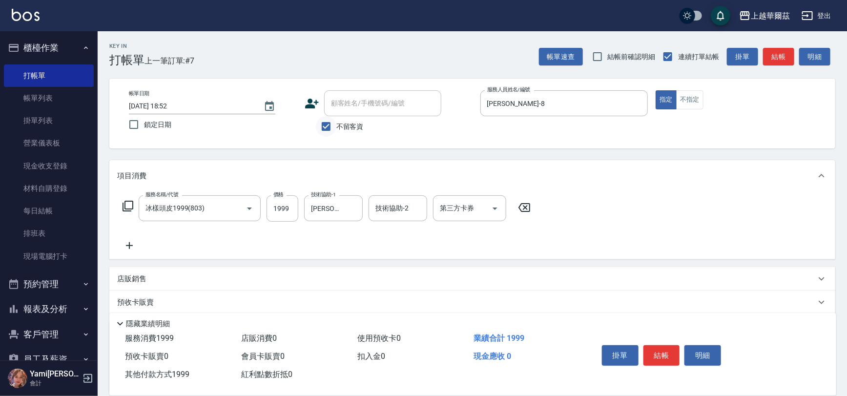
type input "1999"
click at [322, 130] on input "不留客資" at bounding box center [326, 126] width 21 height 21
checkbox input "false"
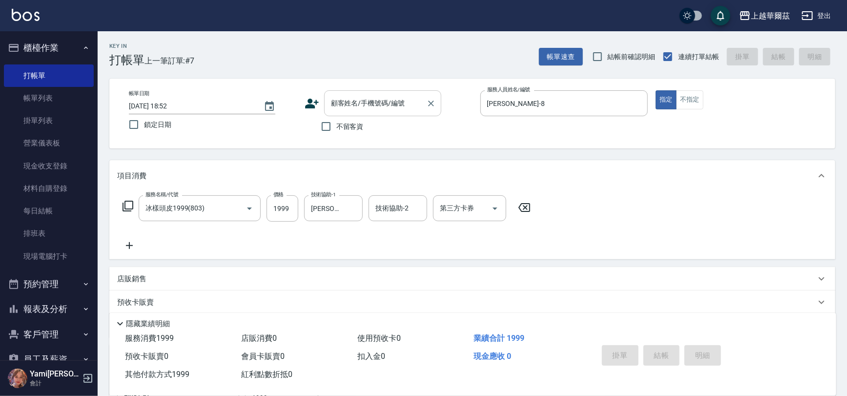
click at [340, 98] on div "顧客姓名/手機號碼/編號 顧客姓名/手機號碼/編號" at bounding box center [382, 103] width 117 height 26
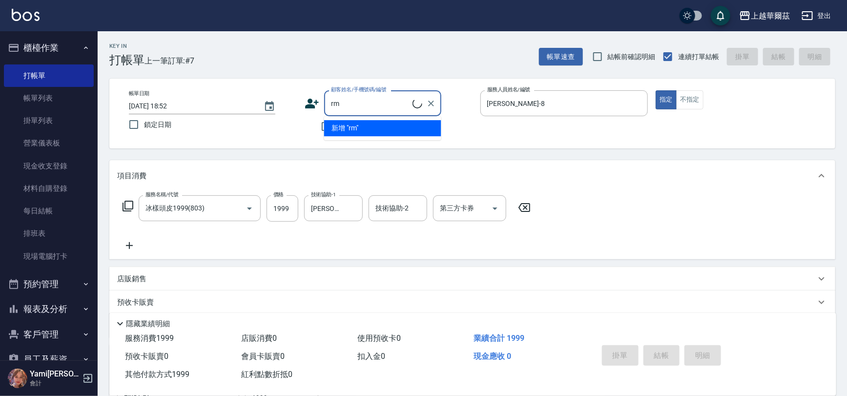
type input "r"
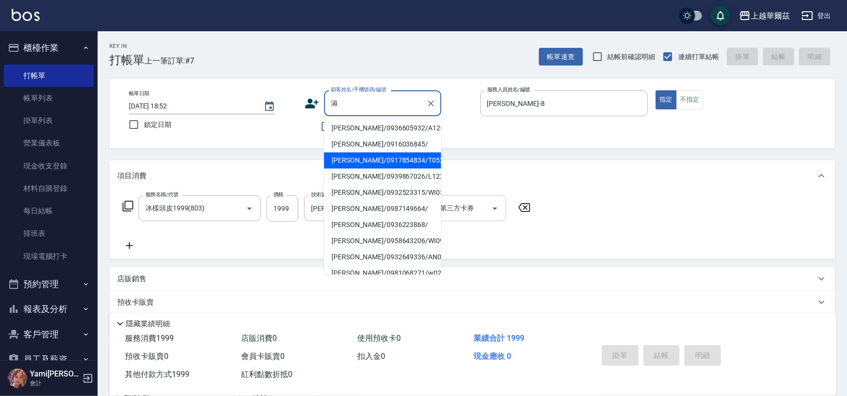
drag, startPoint x: 348, startPoint y: 165, endPoint x: 447, endPoint y: 216, distance: 111.4
click at [348, 165] on li "[PERSON_NAME]/0917854834/T052521" at bounding box center [382, 160] width 117 height 16
type input "[PERSON_NAME]/0917854834/T052521"
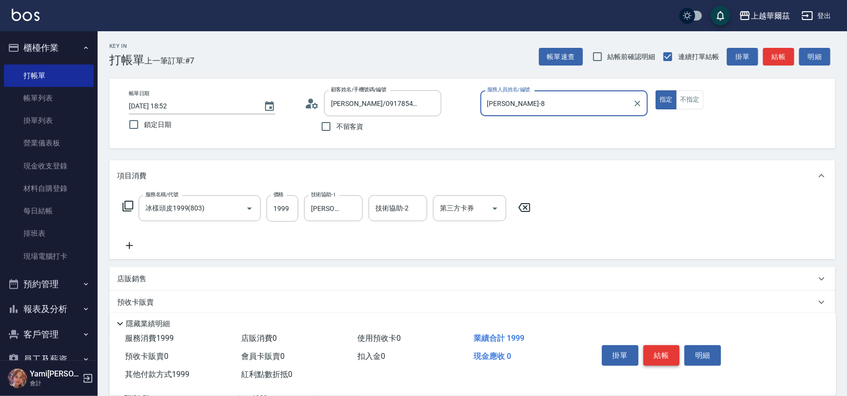
click at [660, 352] on button "結帳" at bounding box center [662, 355] width 37 height 21
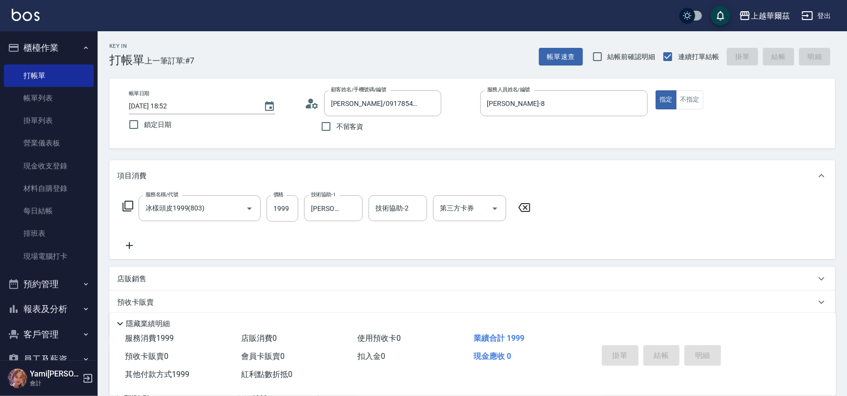
type input "[DATE] 18:54"
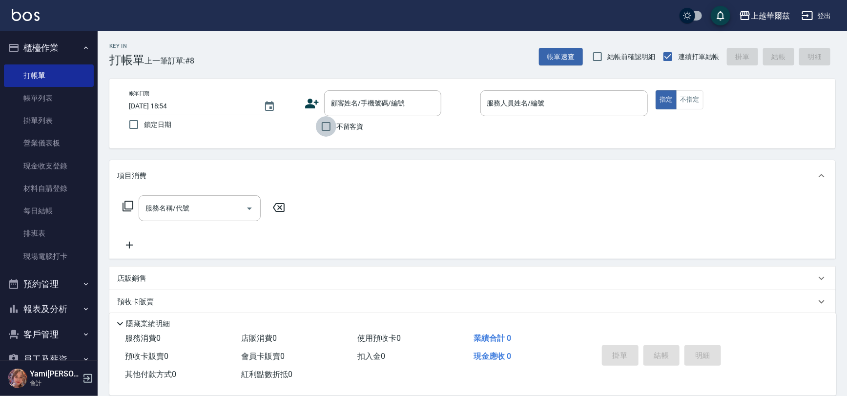
click at [325, 127] on input "不留客資" at bounding box center [326, 126] width 21 height 21
checkbox input "true"
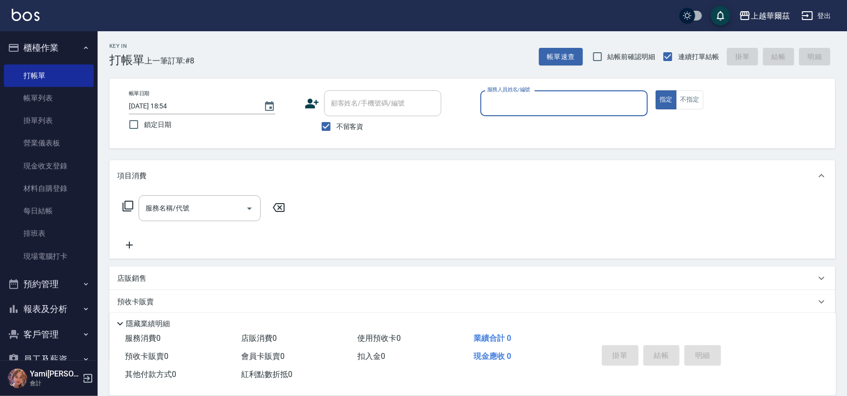
click at [540, 111] on input "服務人員姓名/編號" at bounding box center [564, 103] width 159 height 17
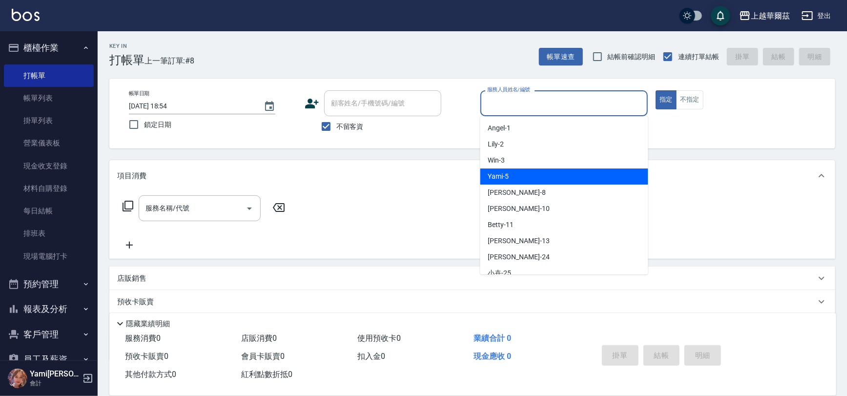
click at [526, 172] on div "Yami -5" at bounding box center [565, 176] width 168 height 16
type input "Yami-5"
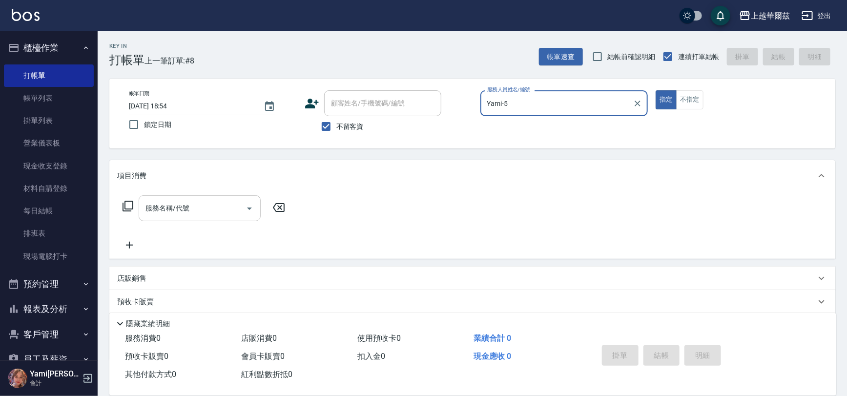
click at [200, 217] on div "服務名稱/代號" at bounding box center [200, 208] width 122 height 26
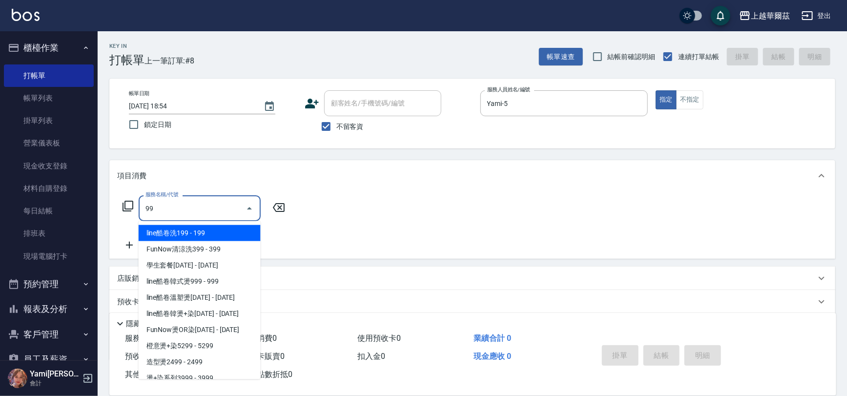
type input "9"
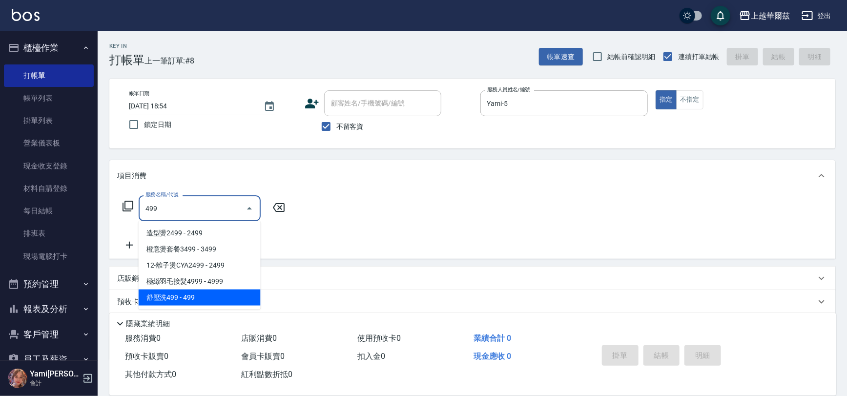
click at [200, 295] on span "舒壓洗499 - 499" at bounding box center [200, 298] width 122 height 16
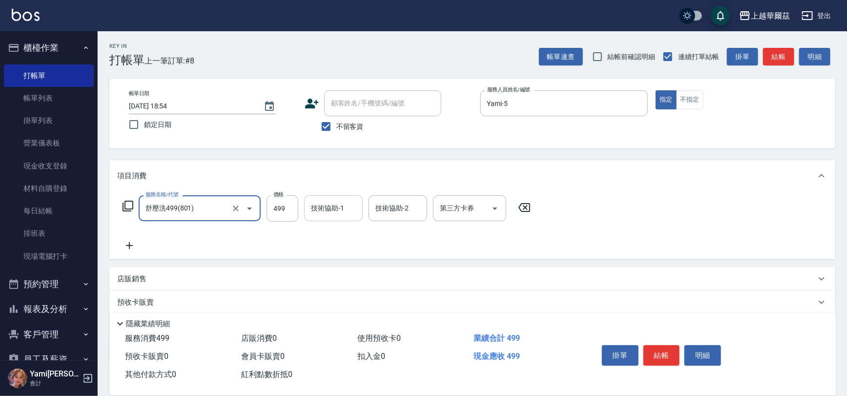
type input "舒壓洗499(801)"
click at [326, 213] on input "技術協助-1" at bounding box center [334, 208] width 50 height 17
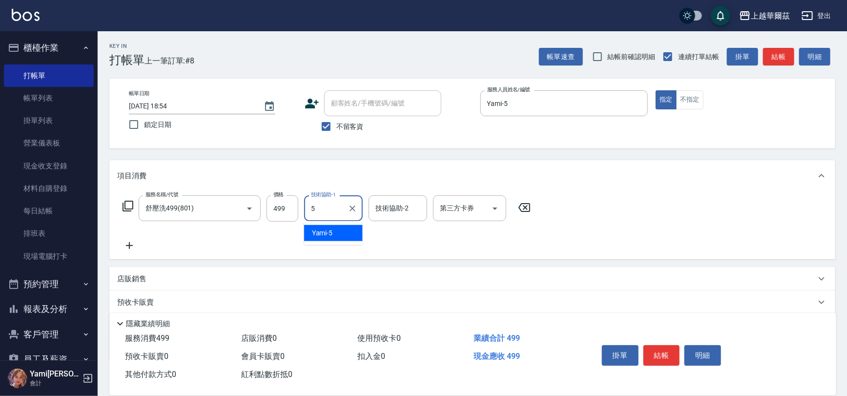
type input "Yami-5"
click at [655, 356] on button "結帳" at bounding box center [662, 355] width 37 height 21
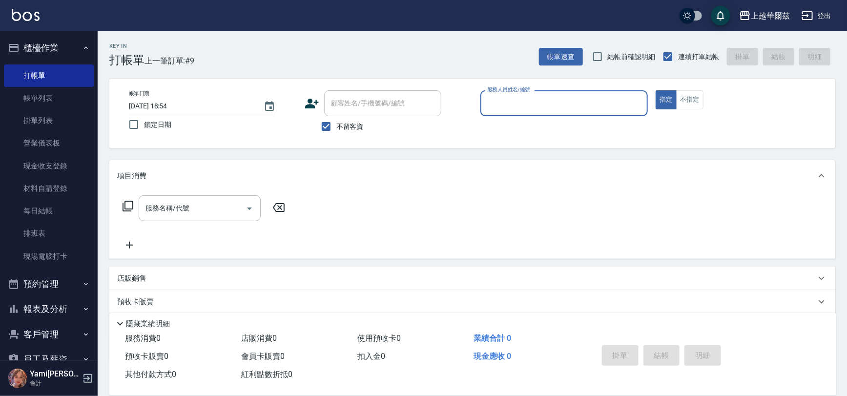
click at [504, 103] on input "服務人員姓名/編號" at bounding box center [564, 103] width 159 height 17
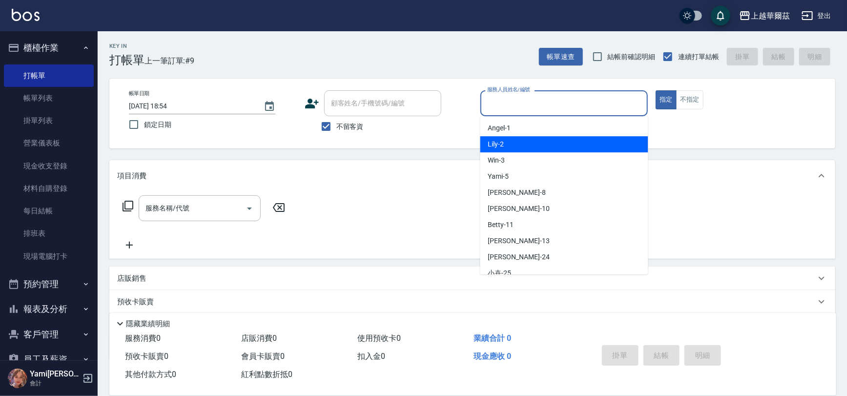
drag, startPoint x: 508, startPoint y: 157, endPoint x: 511, endPoint y: 149, distance: 8.2
click at [511, 149] on ul "[PERSON_NAME] -1 Lily -2 Win -3 Yami -5 [PERSON_NAME] -8 Polly -10 Betty -11 St…" at bounding box center [565, 195] width 168 height 158
click at [511, 149] on div "Lily -2" at bounding box center [565, 144] width 168 height 16
type input "Lily-2"
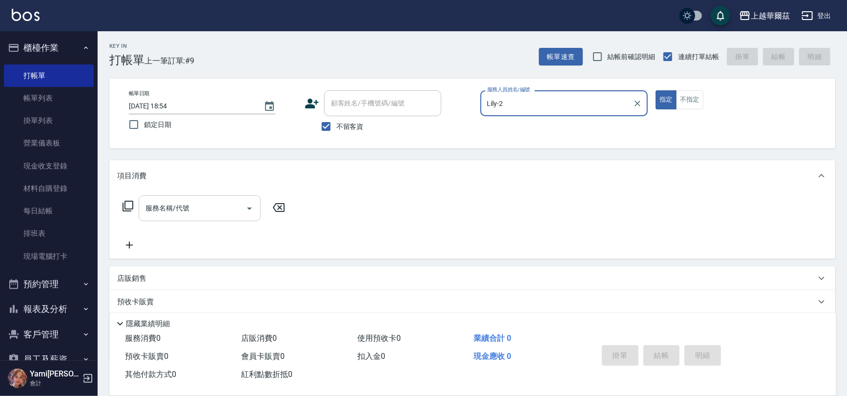
click at [181, 207] on div "服務名稱/代號 服務名稱/代號" at bounding box center [200, 208] width 122 height 26
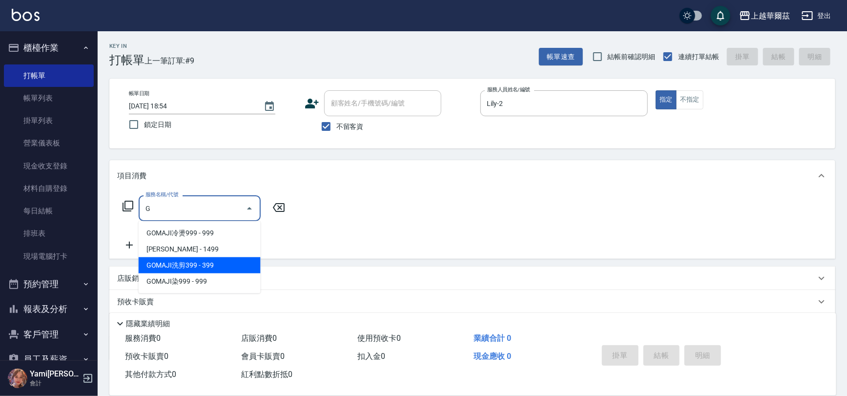
click at [211, 265] on span "GOMAJI洗剪399 - 399" at bounding box center [200, 265] width 122 height 16
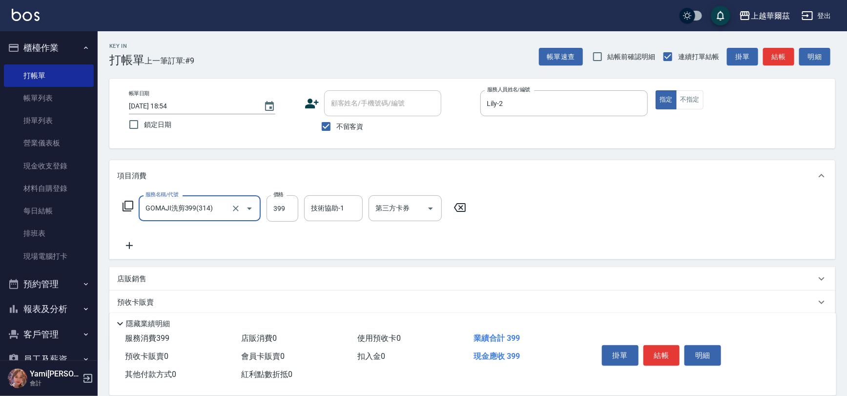
type input "GOMAJI洗剪399(314)"
click at [281, 212] on input "399" at bounding box center [283, 208] width 32 height 26
type input "499"
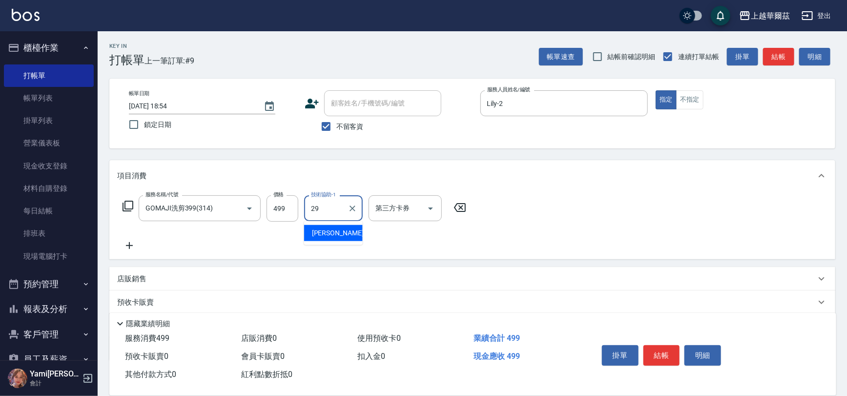
type input "[PERSON_NAME]-29"
click at [439, 210] on div "第三方卡券" at bounding box center [405, 208] width 73 height 26
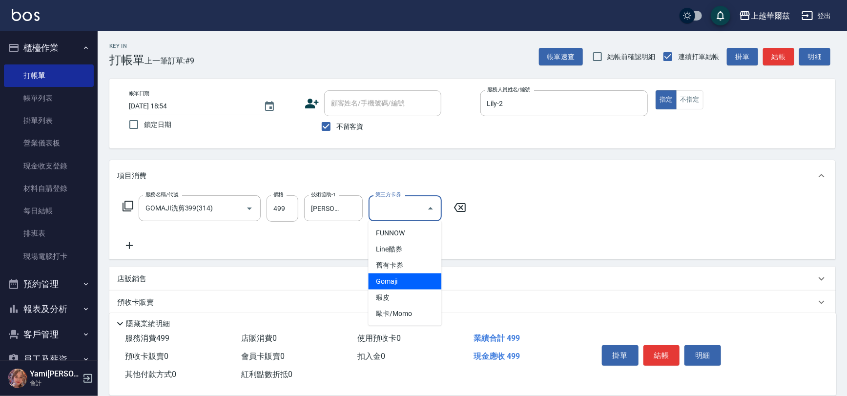
click at [420, 281] on span "Gomaji" at bounding box center [405, 281] width 73 height 16
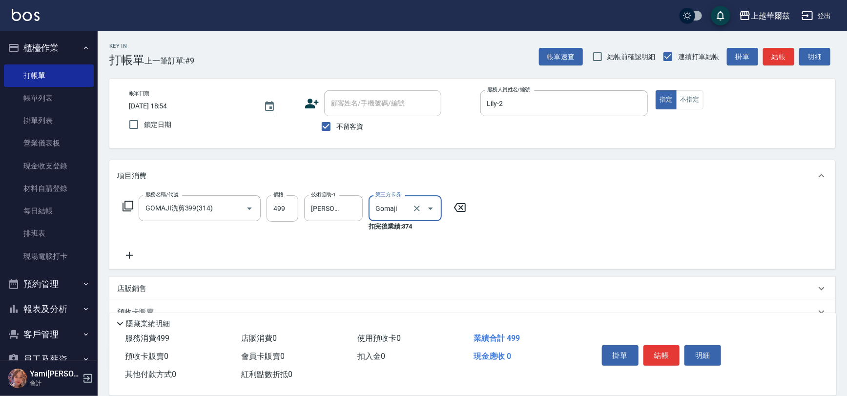
type input "Gomaji"
click at [654, 352] on button "結帳" at bounding box center [662, 355] width 37 height 21
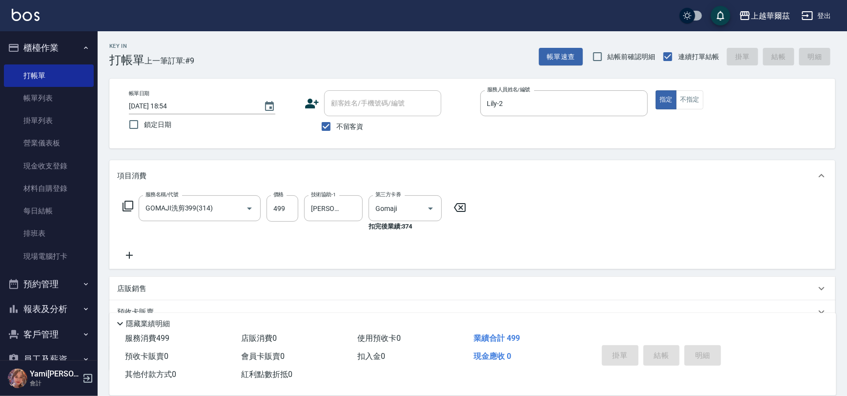
type input "[DATE] 18:55"
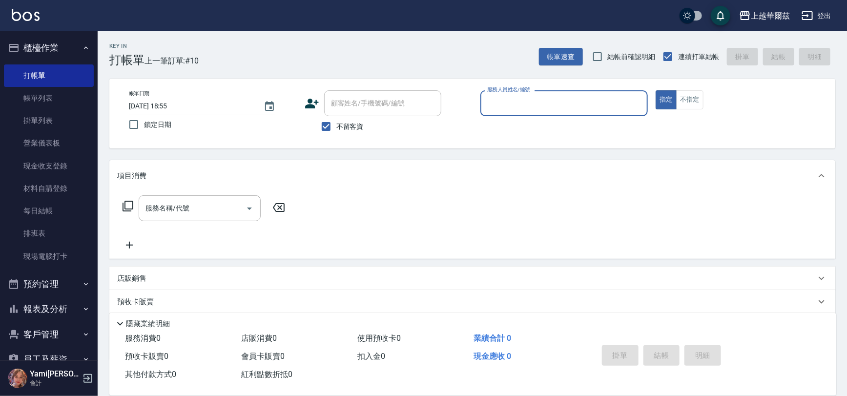
click at [530, 101] on input "服務人員姓名/編號" at bounding box center [564, 103] width 159 height 17
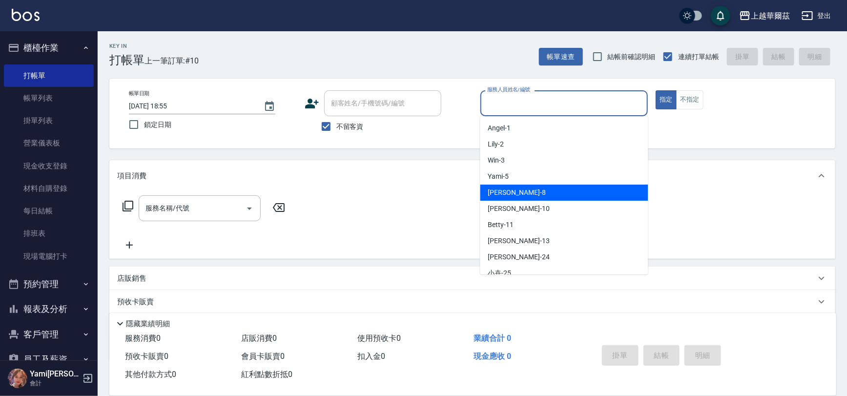
drag, startPoint x: 543, startPoint y: 179, endPoint x: 547, endPoint y: 195, distance: 17.2
click at [547, 195] on ul "[PERSON_NAME] -1 Lily -2 Win -3 Yami -5 [PERSON_NAME] -8 Polly -10 Betty -11 St…" at bounding box center [565, 195] width 168 height 158
click at [547, 195] on div "[PERSON_NAME] -8" at bounding box center [565, 193] width 168 height 16
type input "[PERSON_NAME]-8"
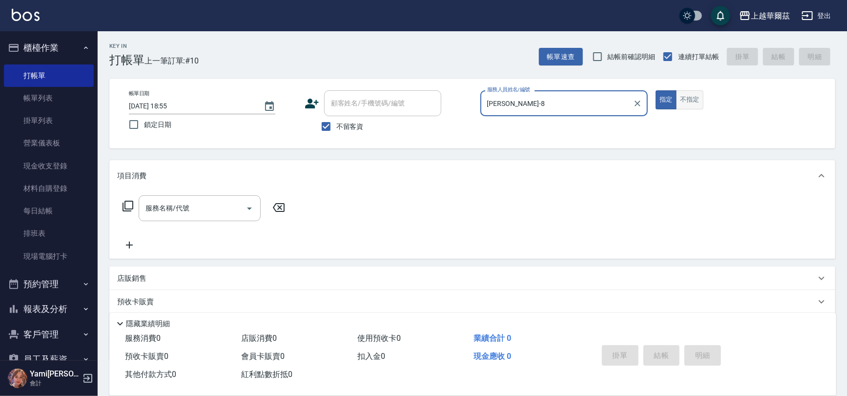
click at [686, 103] on button "不指定" at bounding box center [689, 99] width 27 height 19
click at [187, 206] on div "服務名稱/代號 服務名稱/代號" at bounding box center [200, 208] width 122 height 26
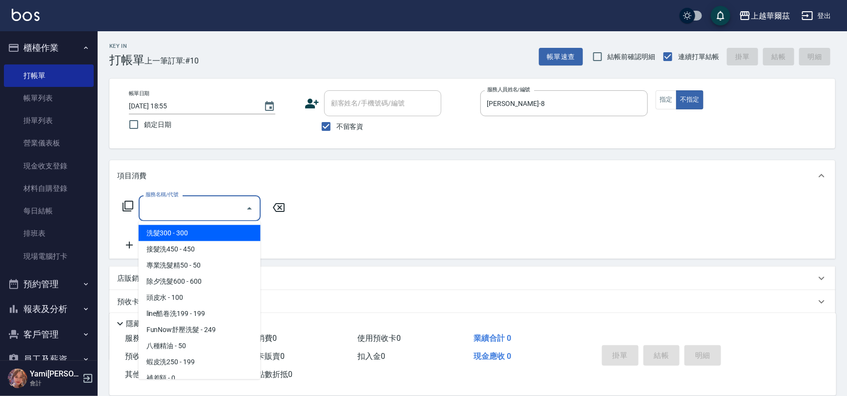
click at [193, 229] on span "洗髮300 - 300" at bounding box center [200, 233] width 122 height 16
type input "洗髮300(101)"
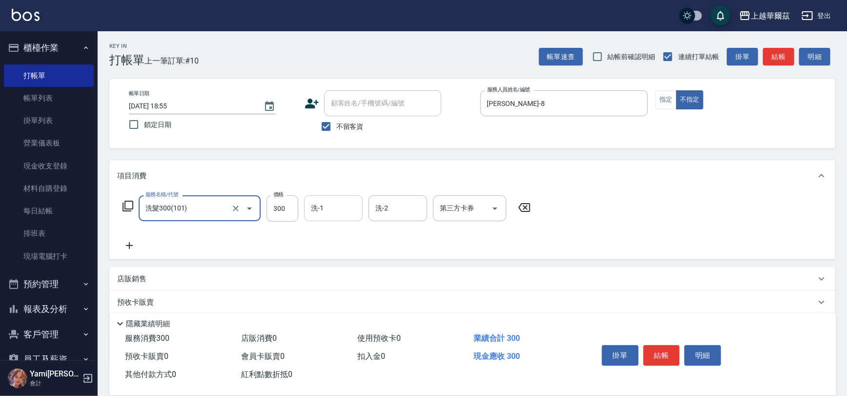
click at [327, 211] on input "洗-1" at bounding box center [334, 208] width 50 height 17
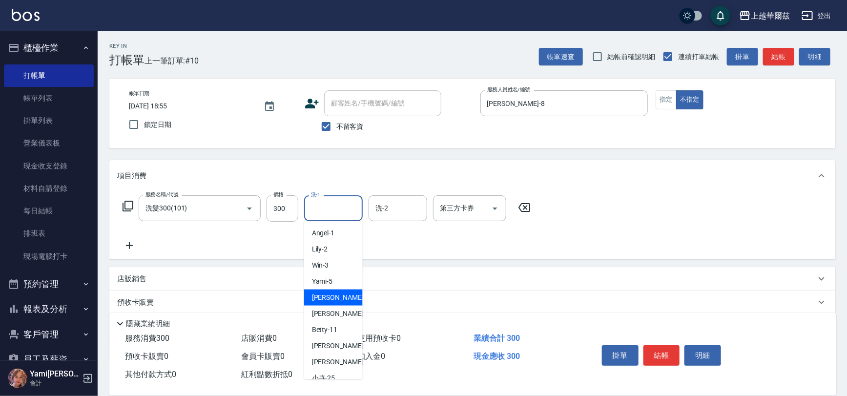
click at [328, 302] on span "[PERSON_NAME] -8" at bounding box center [341, 298] width 58 height 10
type input "[PERSON_NAME]-8"
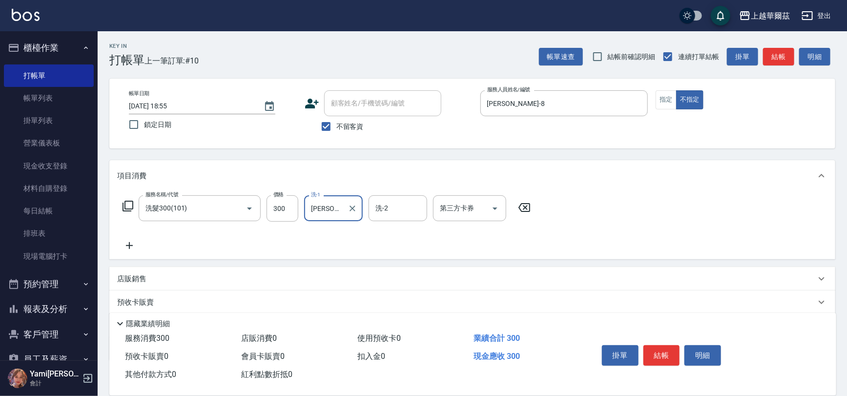
click at [130, 243] on icon at bounding box center [129, 246] width 24 height 12
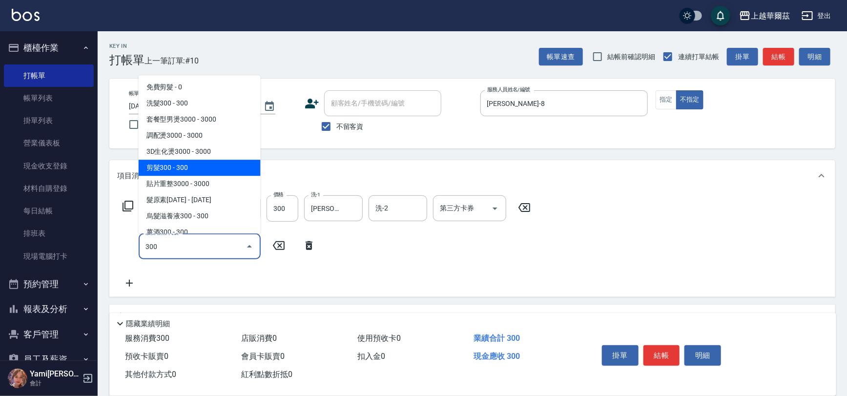
click at [171, 167] on span "剪髮300 - 300" at bounding box center [200, 168] width 122 height 16
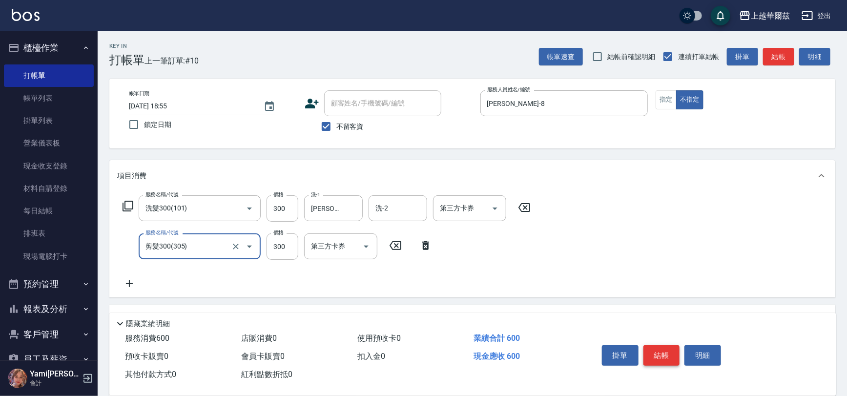
type input "剪髮300(305)"
click at [667, 352] on button "結帳" at bounding box center [662, 355] width 37 height 21
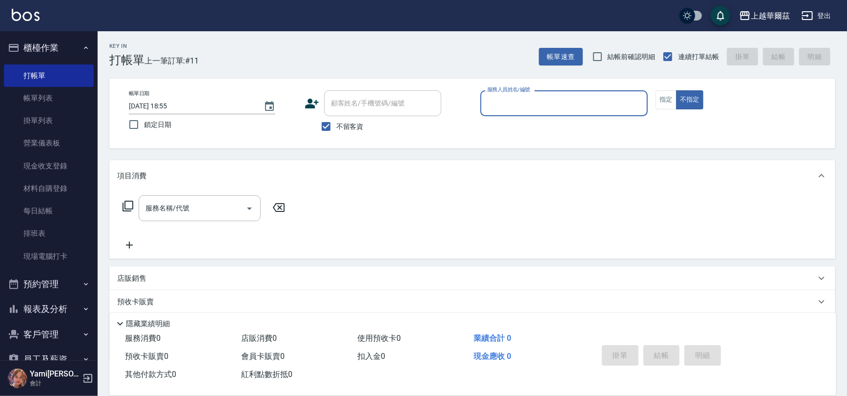
click at [329, 127] on input "不留客資" at bounding box center [326, 126] width 21 height 21
checkbox input "false"
click at [343, 103] on div "顧客姓名/手機號碼/編號 顧客姓名/手機號碼/編號" at bounding box center [382, 103] width 117 height 26
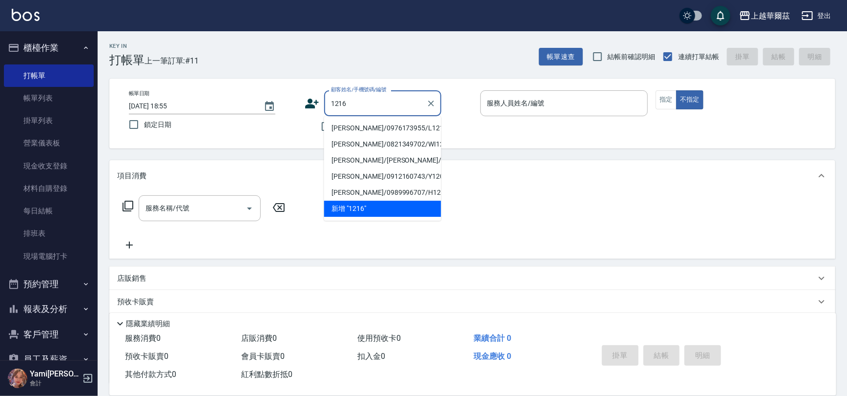
click at [348, 127] on li "[PERSON_NAME]/0976173955/L121621" at bounding box center [382, 128] width 117 height 16
type input "[PERSON_NAME]/0976173955/L121621"
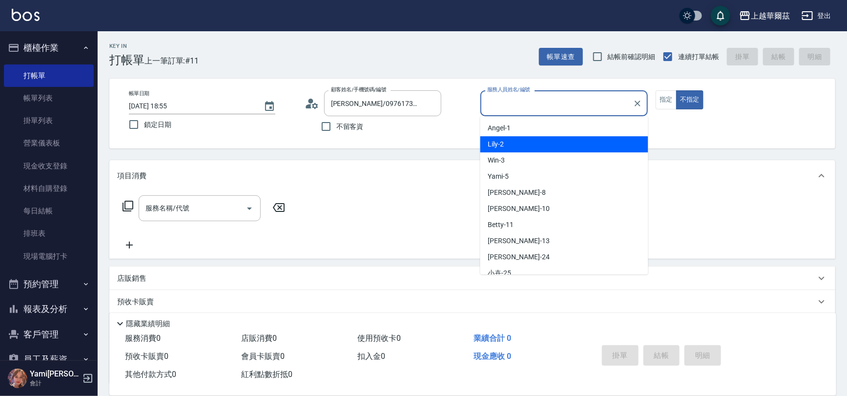
type input "Lily-2"
click at [523, 101] on input "Lily-2" at bounding box center [557, 103] width 145 height 17
click at [508, 143] on div "Lily -2" at bounding box center [565, 144] width 168 height 16
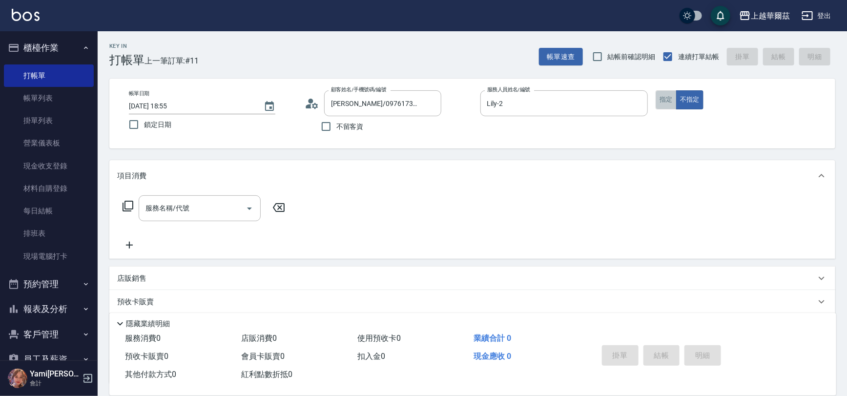
click at [665, 101] on button "指定" at bounding box center [666, 99] width 21 height 19
click at [193, 209] on input "服務名稱/代號" at bounding box center [192, 208] width 99 height 17
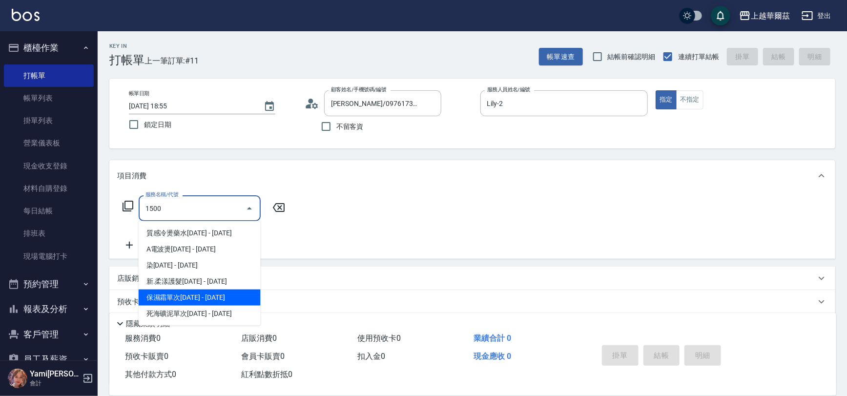
click at [195, 295] on span "保濕霜單次[DATE] - [DATE]" at bounding box center [200, 298] width 122 height 16
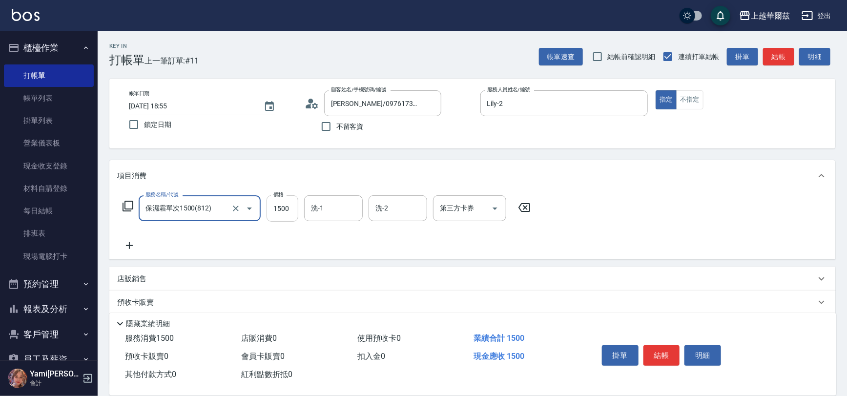
type input "保濕霜單次1500(812)"
click at [280, 214] on input "1500" at bounding box center [283, 208] width 32 height 26
type input "1125"
type input "Lily-2"
click at [127, 246] on icon at bounding box center [129, 246] width 24 height 12
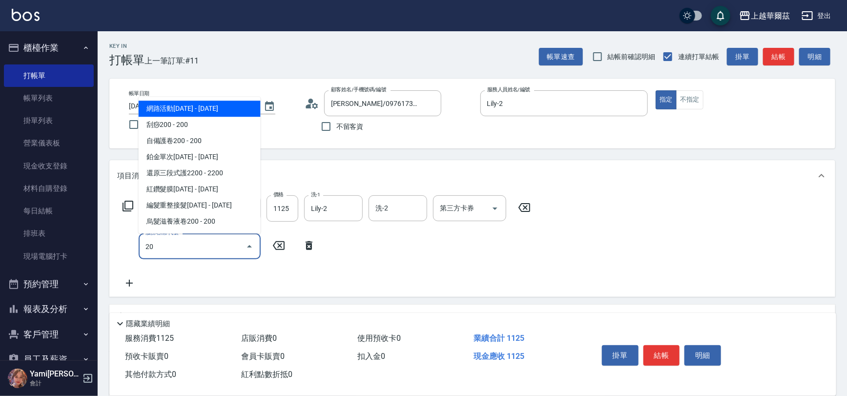
type input "2"
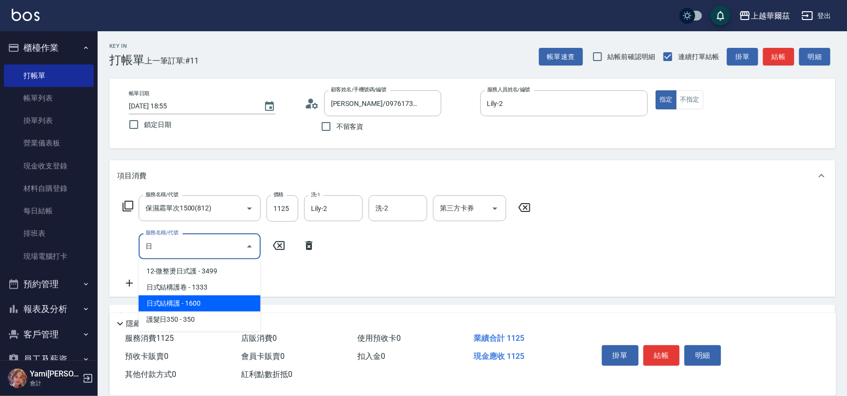
click at [186, 300] on span "日式結構護 - 1600" at bounding box center [200, 303] width 122 height 16
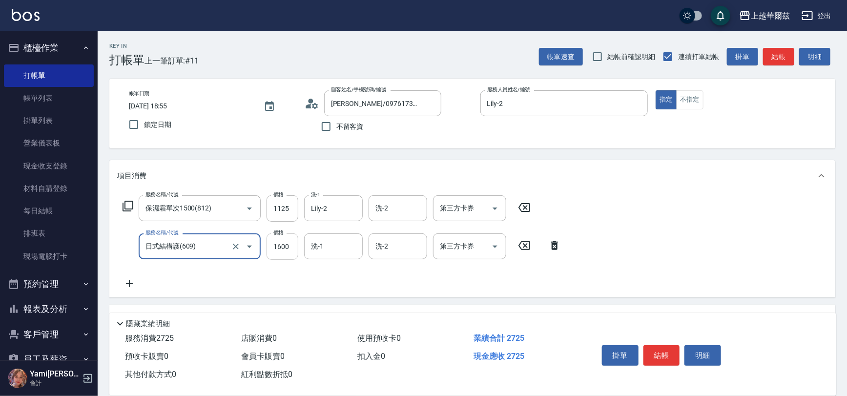
type input "日式結構護(609)"
click at [285, 251] on input "1600" at bounding box center [283, 246] width 32 height 26
type input "1500"
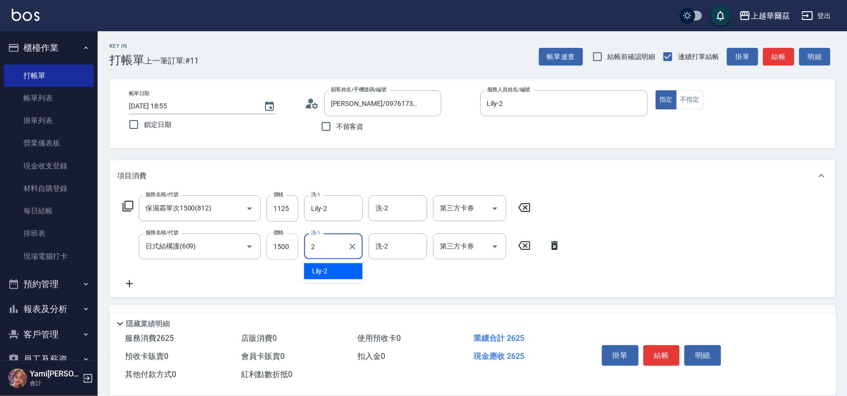
type input "Lily-2"
click at [129, 278] on icon at bounding box center [129, 284] width 24 height 12
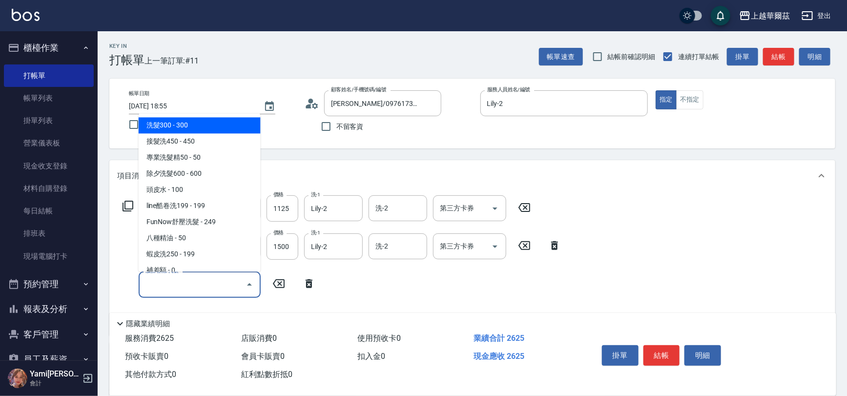
type input "ˋ"
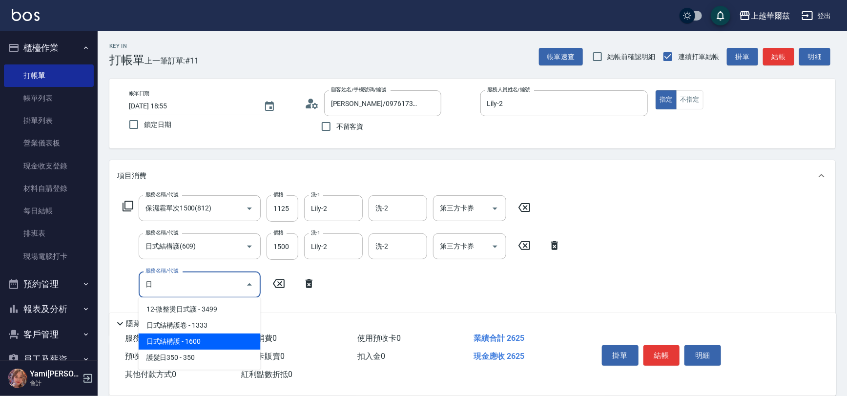
click at [192, 344] on span "日式結構護 - 1600" at bounding box center [200, 342] width 122 height 16
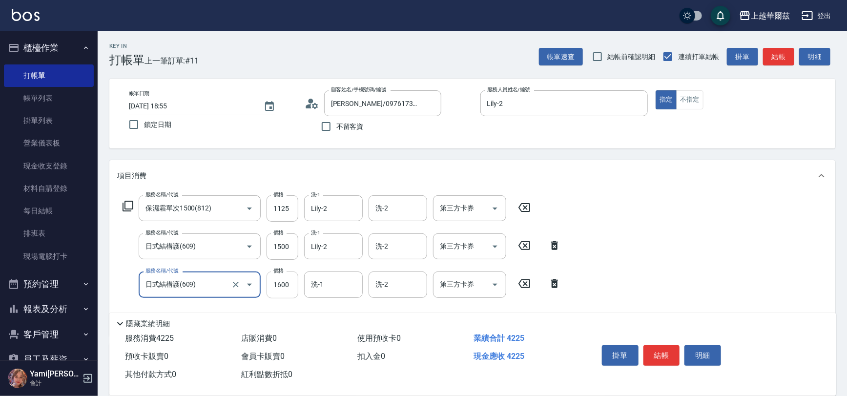
type input "日式結構護(609)"
click at [282, 289] on input "1600" at bounding box center [283, 285] width 32 height 26
type input "1500"
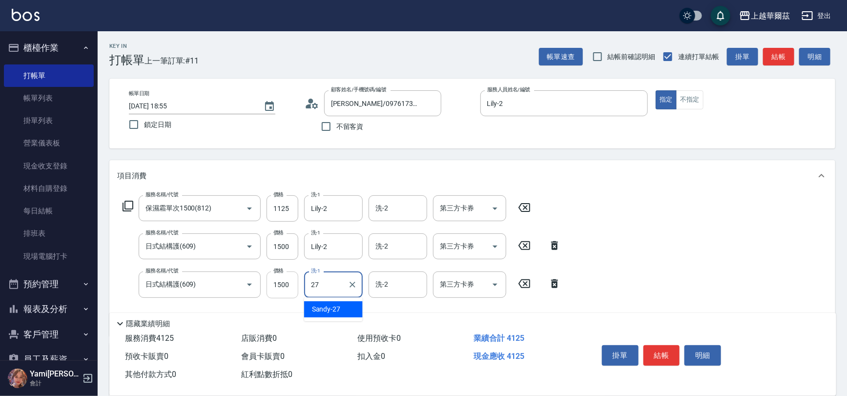
type input "Sandy-27"
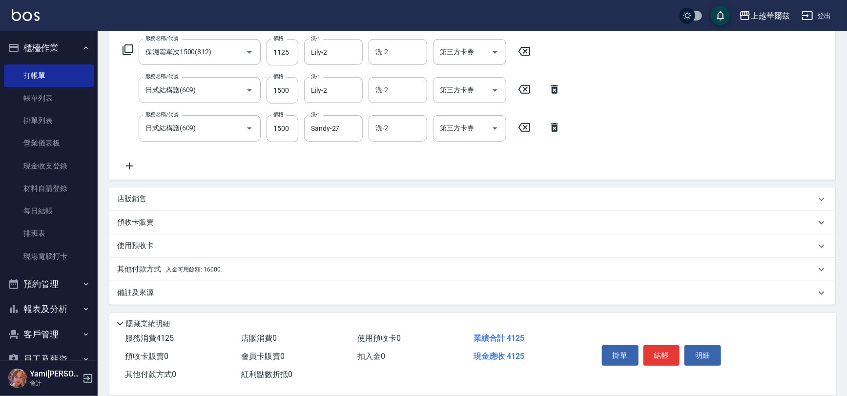
click at [133, 167] on icon at bounding box center [129, 166] width 24 height 12
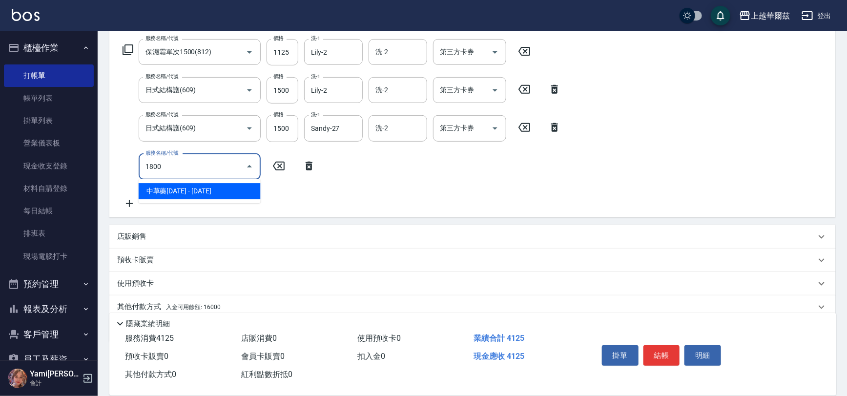
click at [177, 192] on span "中草藥[DATE] - [DATE]" at bounding box center [200, 191] width 122 height 16
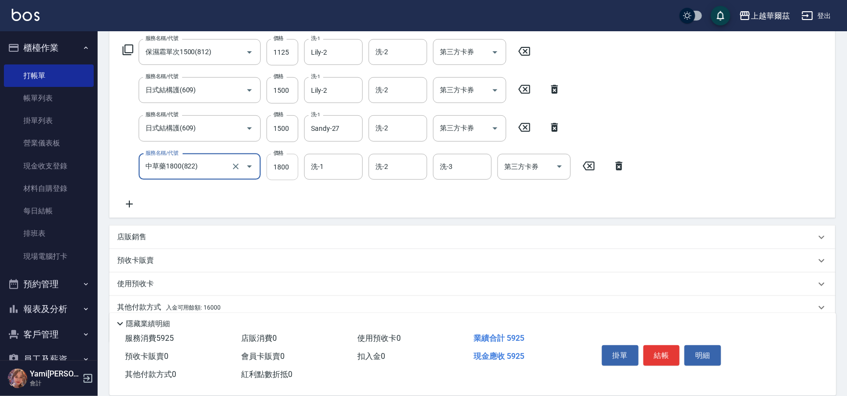
type input "中草藥1800(822)"
click at [268, 161] on input "1800" at bounding box center [283, 167] width 32 height 26
type input "1350"
type input "Sandy-27"
click at [127, 206] on icon at bounding box center [129, 204] width 24 height 12
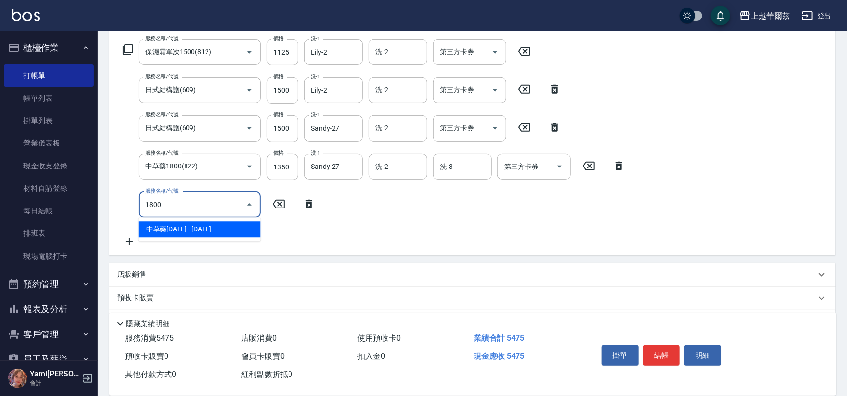
click at [149, 226] on span "中草藥[DATE] - [DATE]" at bounding box center [200, 229] width 122 height 16
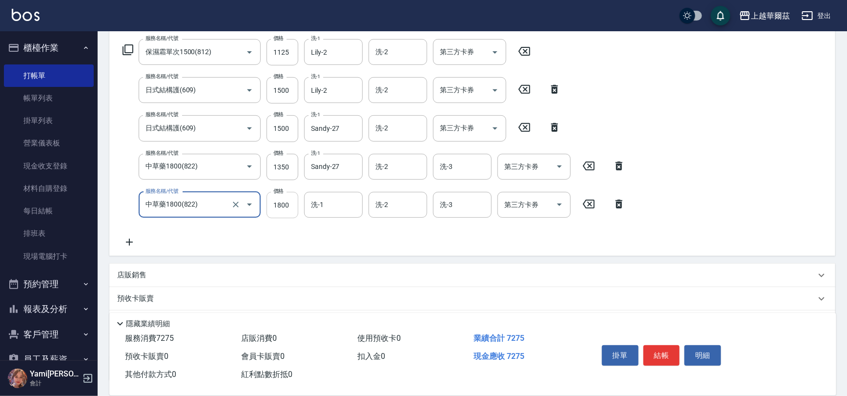
type input "中草藥1800(822)"
click at [282, 204] on input "1800" at bounding box center [283, 205] width 32 height 26
type input "1350"
type input "Lily-2"
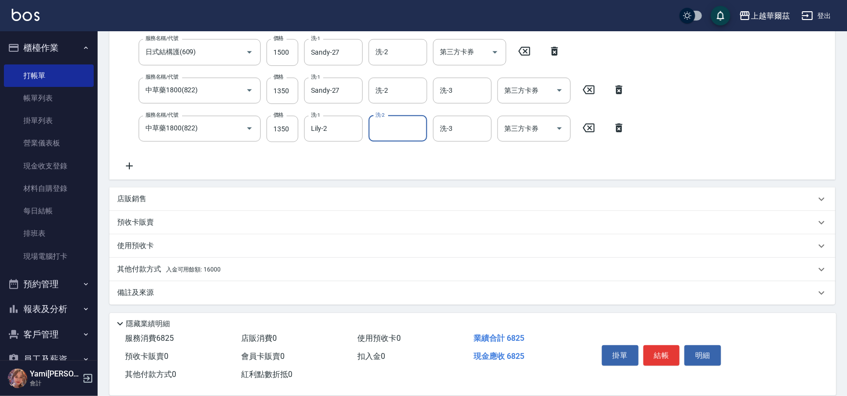
click at [221, 268] on div "其他付款方式 入金可用餘額: 16000" at bounding box center [466, 269] width 699 height 11
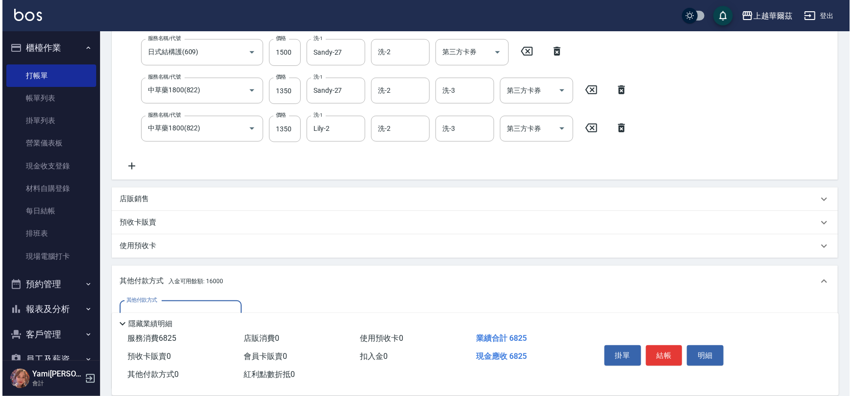
scroll to position [347, 0]
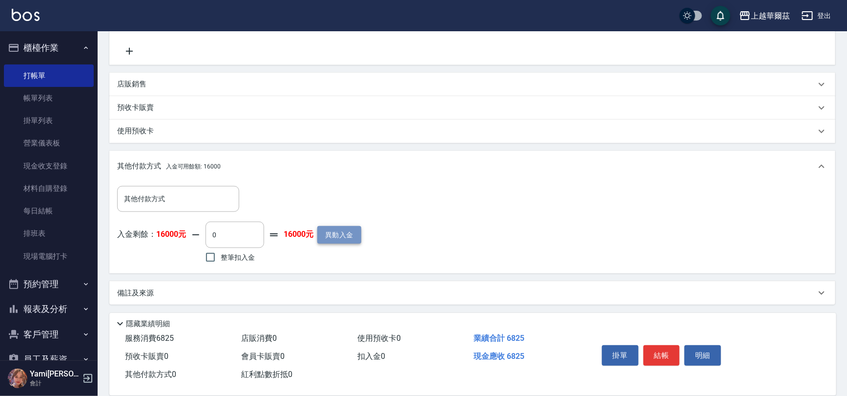
click at [347, 240] on button "異動入金" at bounding box center [339, 235] width 44 height 18
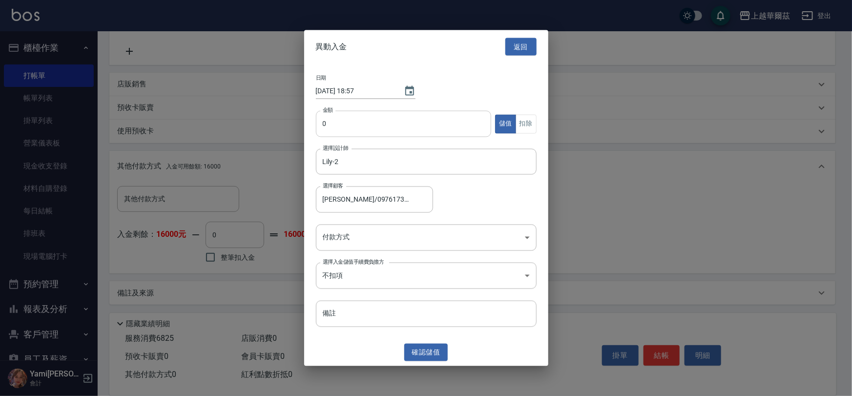
type input "[PERSON_NAME]/0976173955/L121621"
click at [328, 126] on input "0" at bounding box center [404, 124] width 176 height 26
type input "10000"
click at [343, 235] on body "上越華爾茲 登出 櫃檯作業 打帳單 帳單列表 掛單列表 營業儀表板 現金收支登錄 材料自購登錄 每日結帳 排班表 現場電腦打卡 預約管理 預約管理 單日預約紀…" at bounding box center [426, 25] width 852 height 744
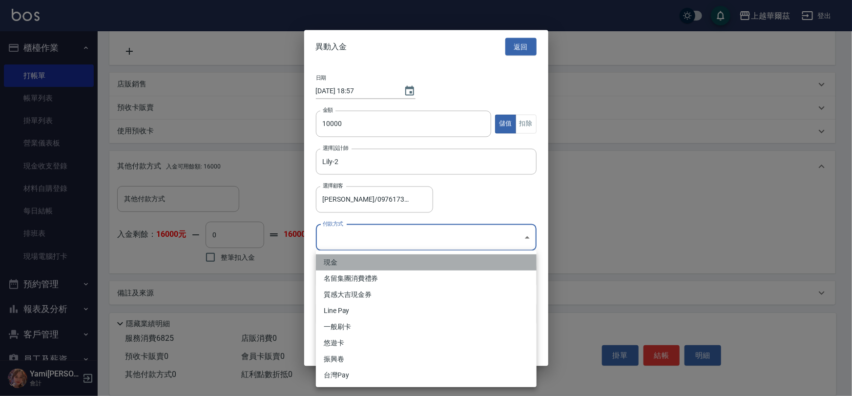
click at [345, 257] on li "現金" at bounding box center [426, 262] width 221 height 16
type input "現金"
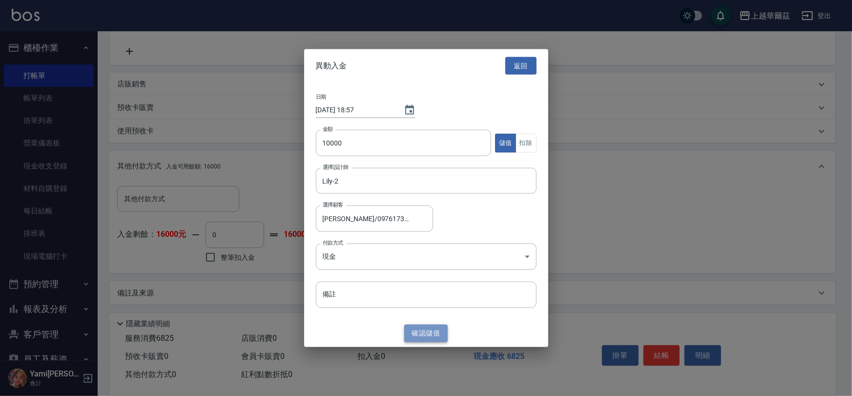
click at [419, 329] on button "確認 儲值" at bounding box center [426, 333] width 44 height 18
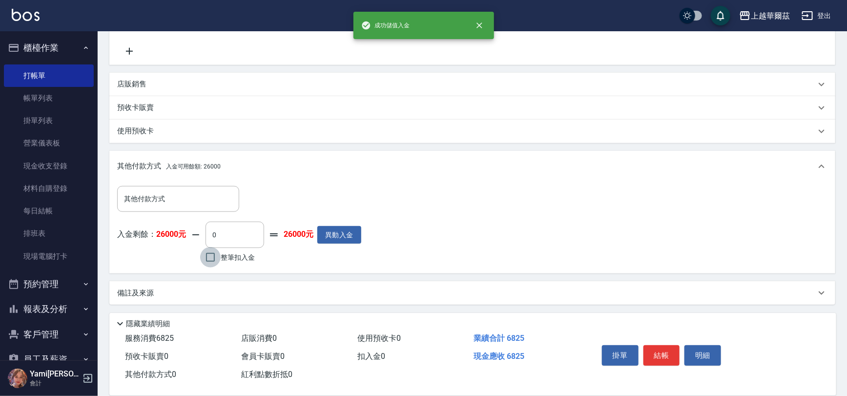
click at [219, 256] on input "整筆扣入金" at bounding box center [210, 257] width 21 height 21
checkbox input "true"
type input "6825"
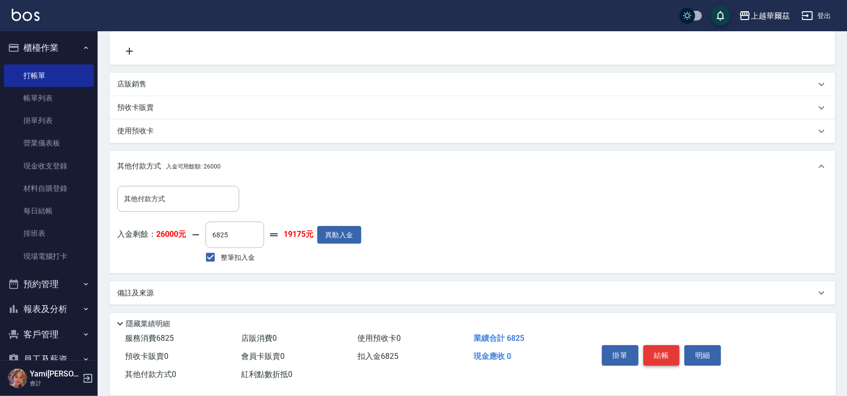
click at [652, 350] on button "結帳" at bounding box center [662, 355] width 37 height 21
type input "[DATE] 18:57"
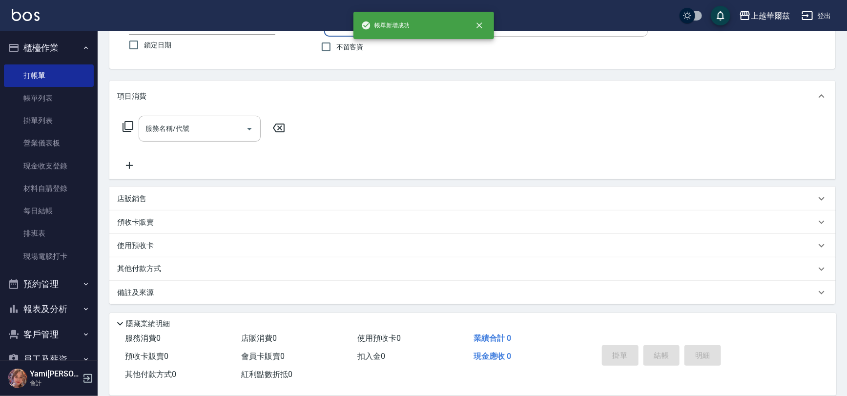
scroll to position [0, 0]
